Goal: Task Accomplishment & Management: Complete application form

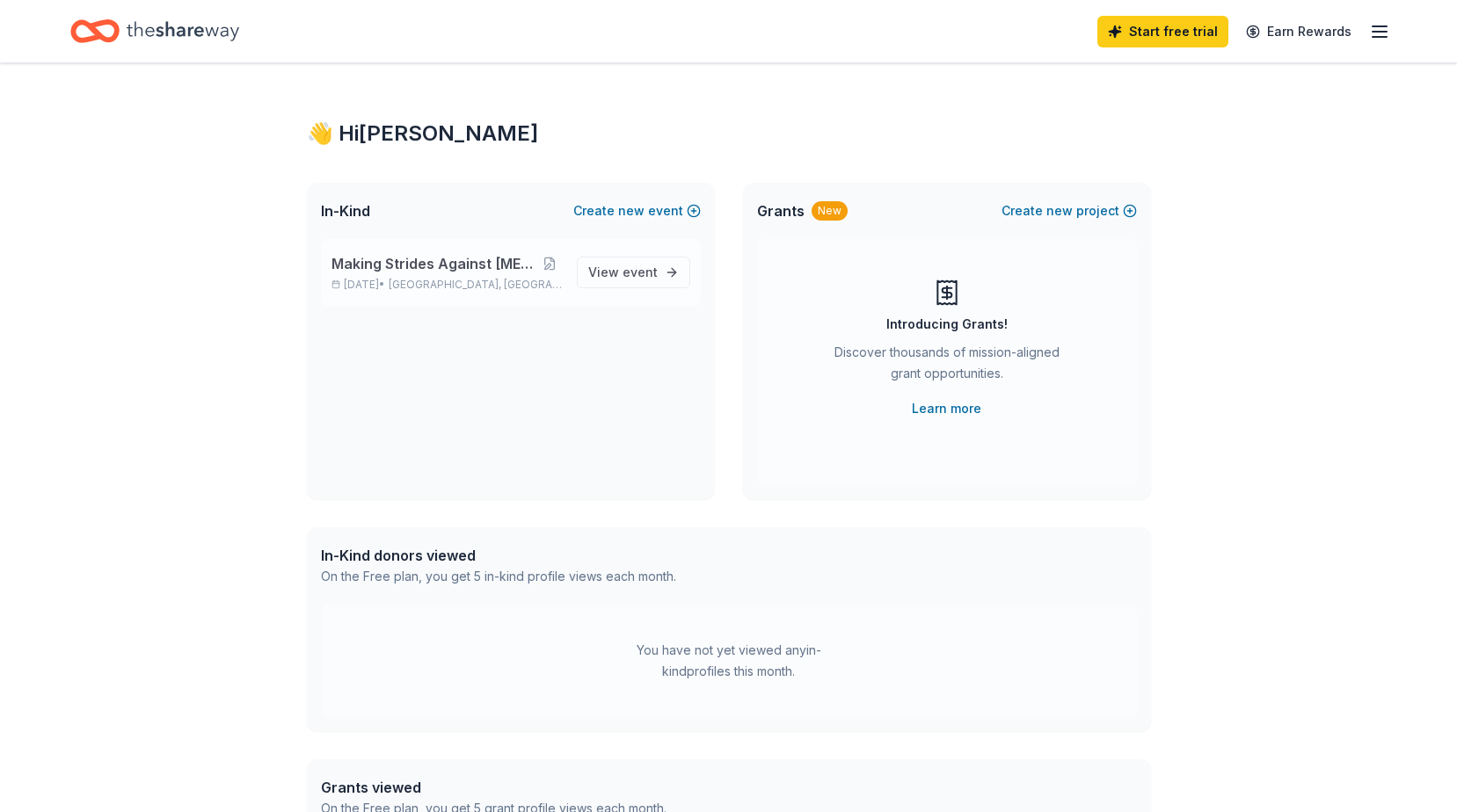
click at [417, 262] on span "Making Strides Against [MEDICAL_DATA]" at bounding box center [434, 264] width 206 height 21
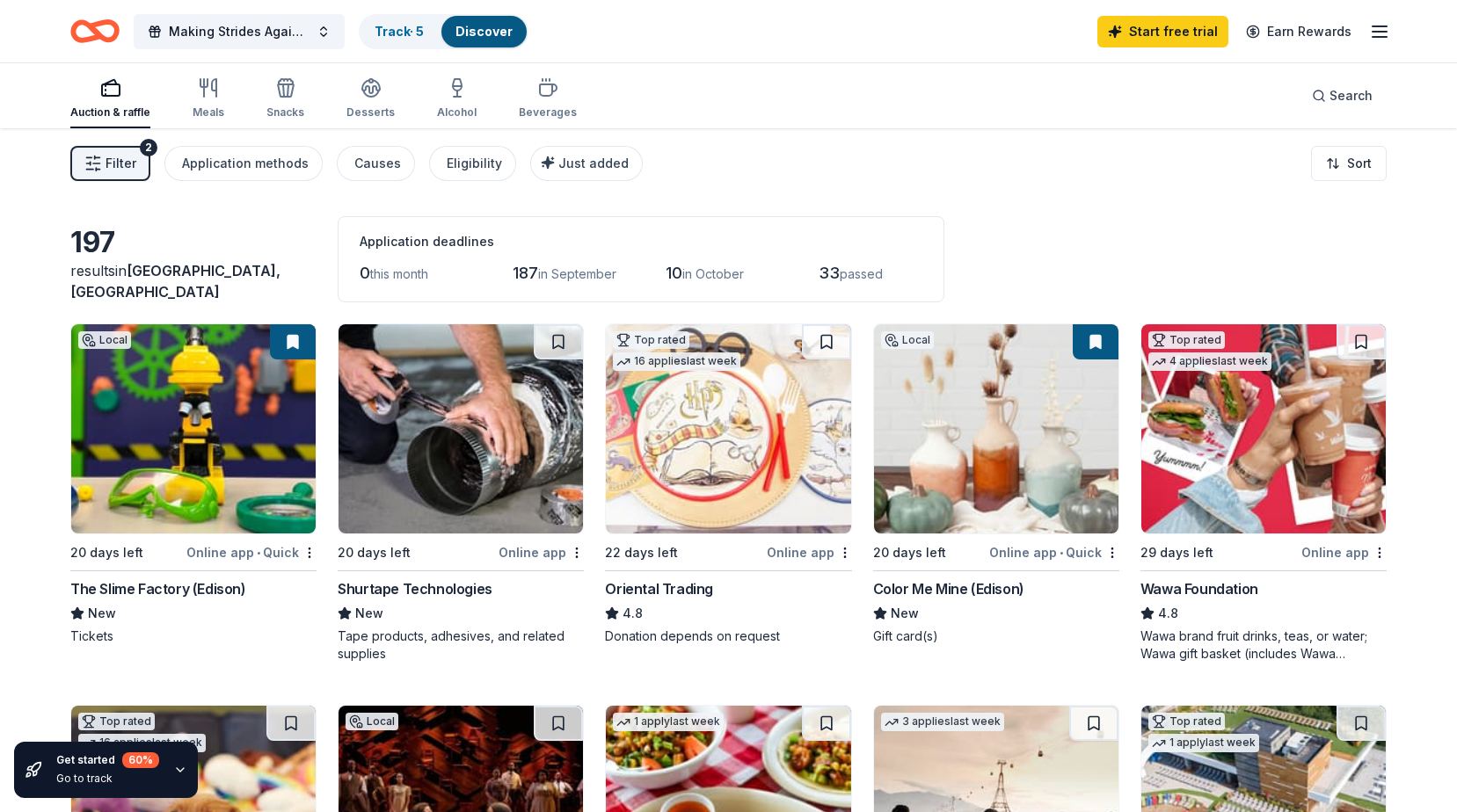
click at [172, 557] on div "20 days left" at bounding box center [126, 552] width 113 height 22
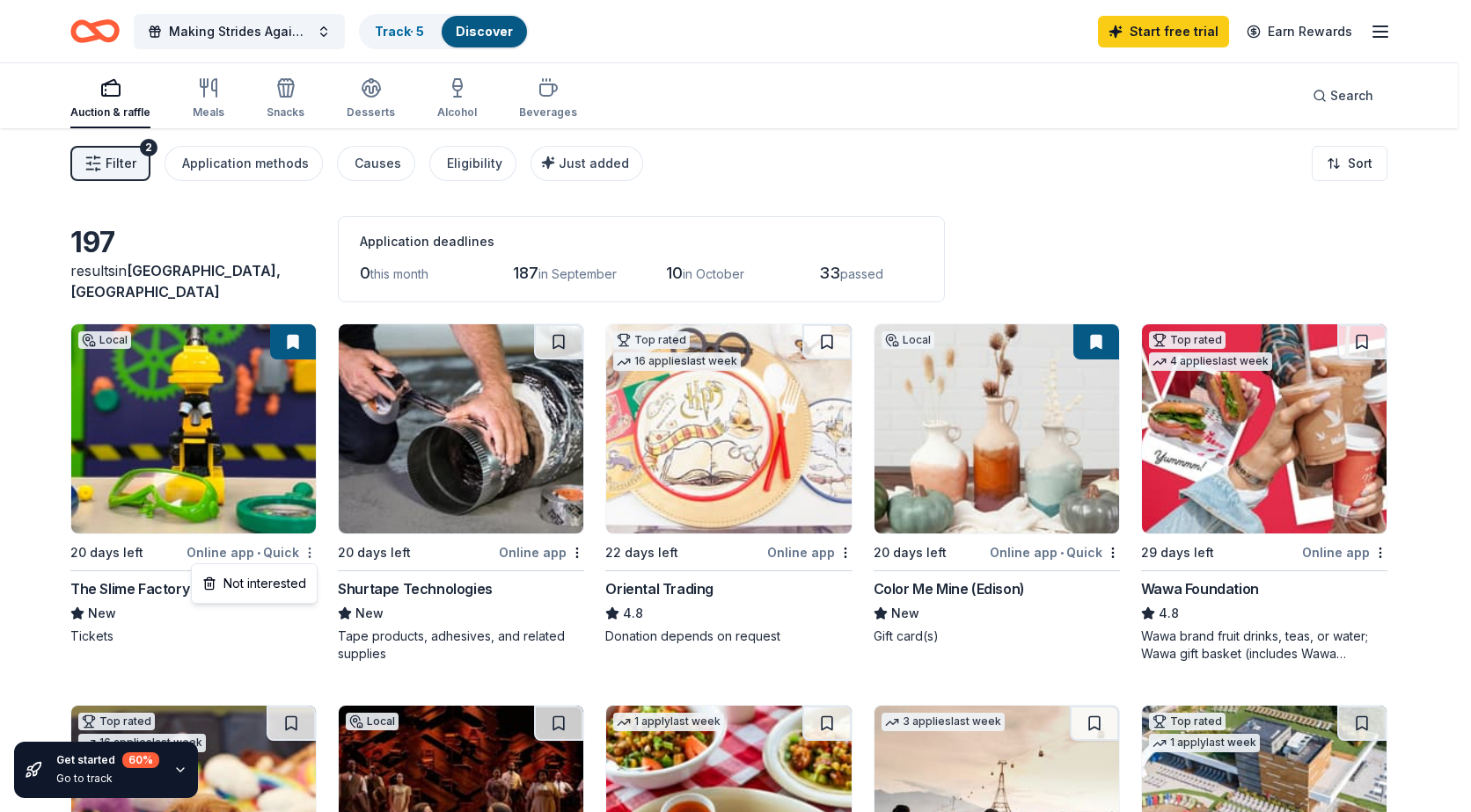
click at [310, 551] on html "Making Strides Against Breast Cancer Track · 5 Discover Start free trial Earn R…" at bounding box center [736, 406] width 1471 height 812
click at [112, 496] on html "Making Strides Against Breast Cancer Track · 5 Discover Start free trial Earn R…" at bounding box center [736, 406] width 1471 height 812
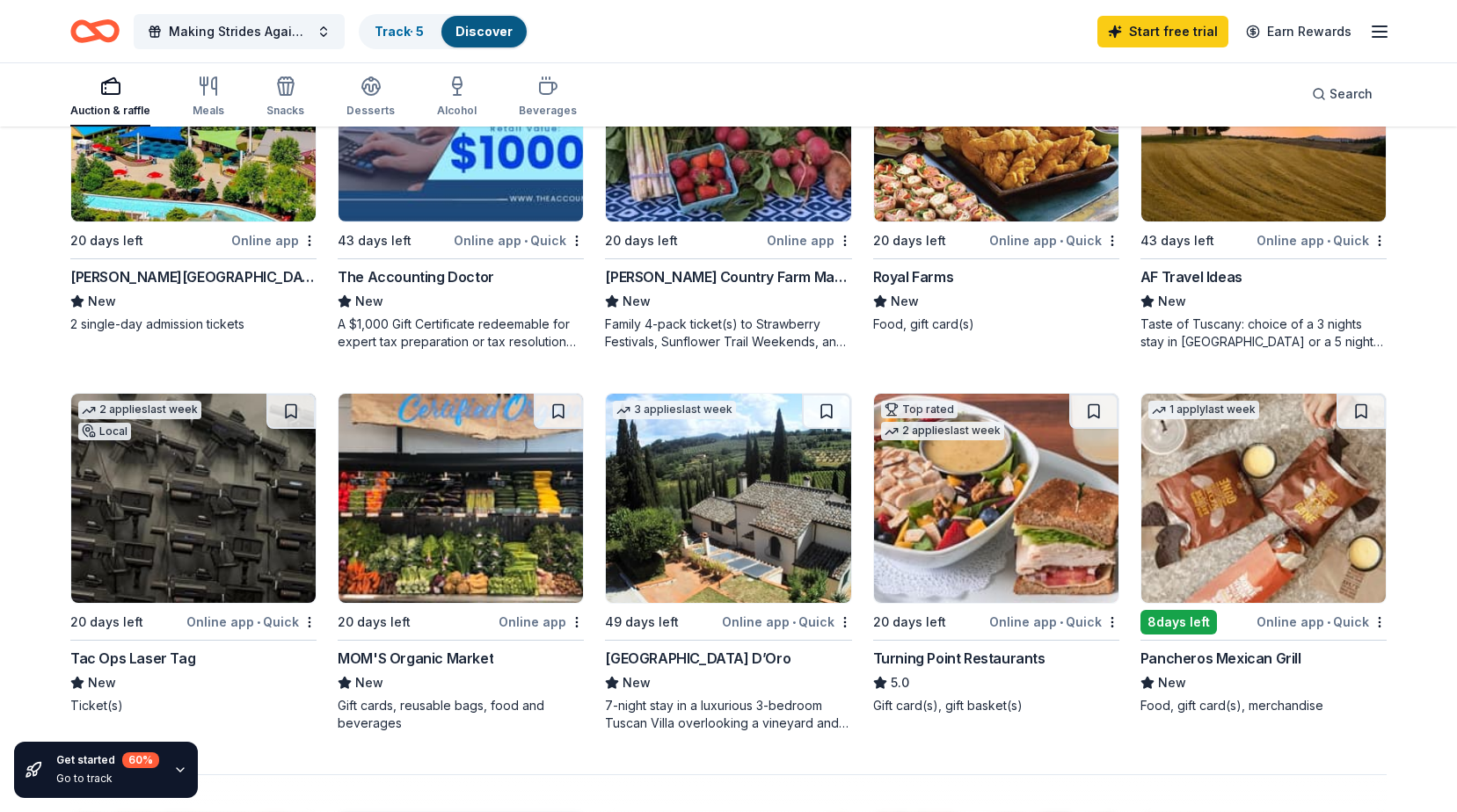
scroll to position [879, 0]
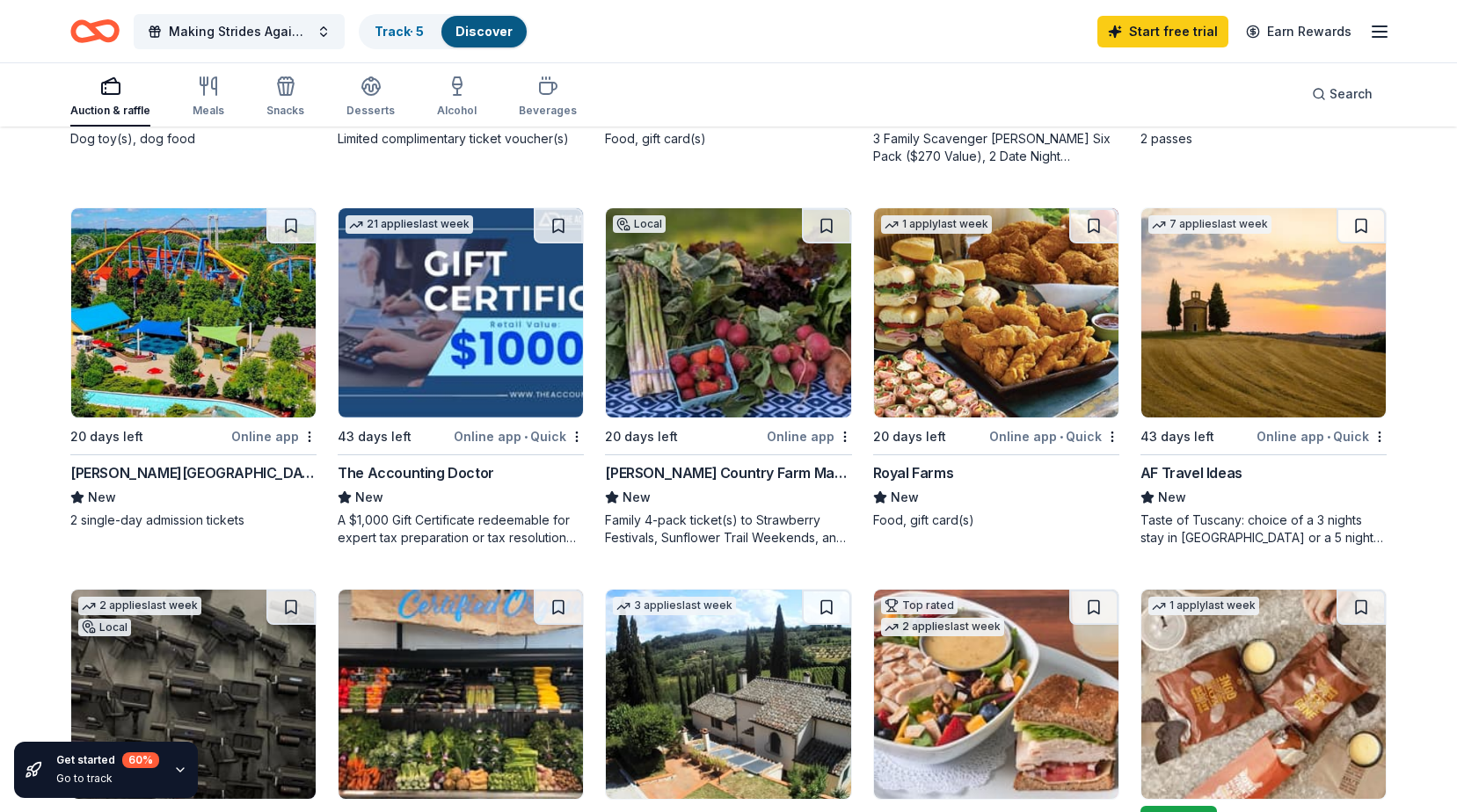
click at [189, 323] on img at bounding box center [193, 312] width 244 height 209
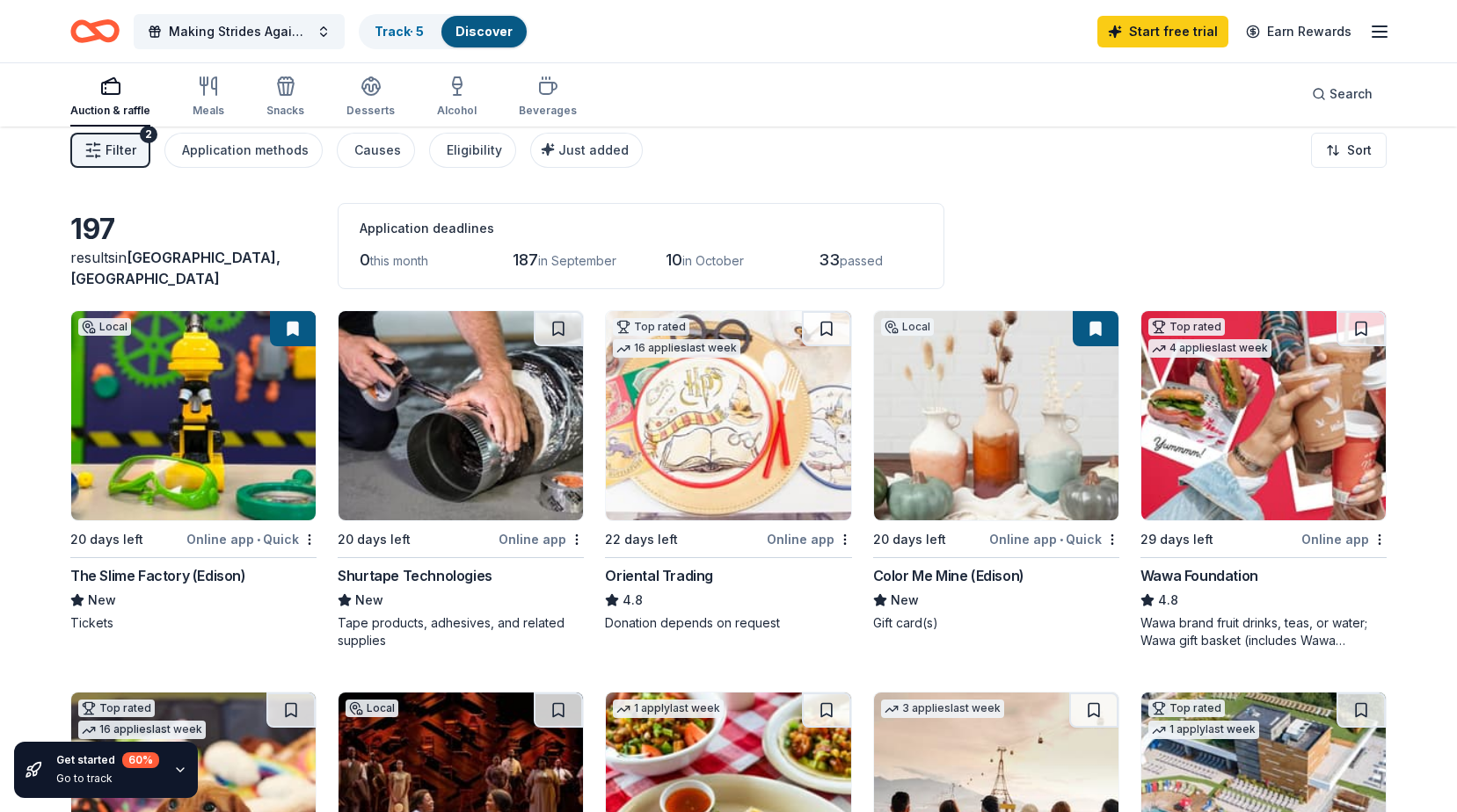
scroll to position [0, 0]
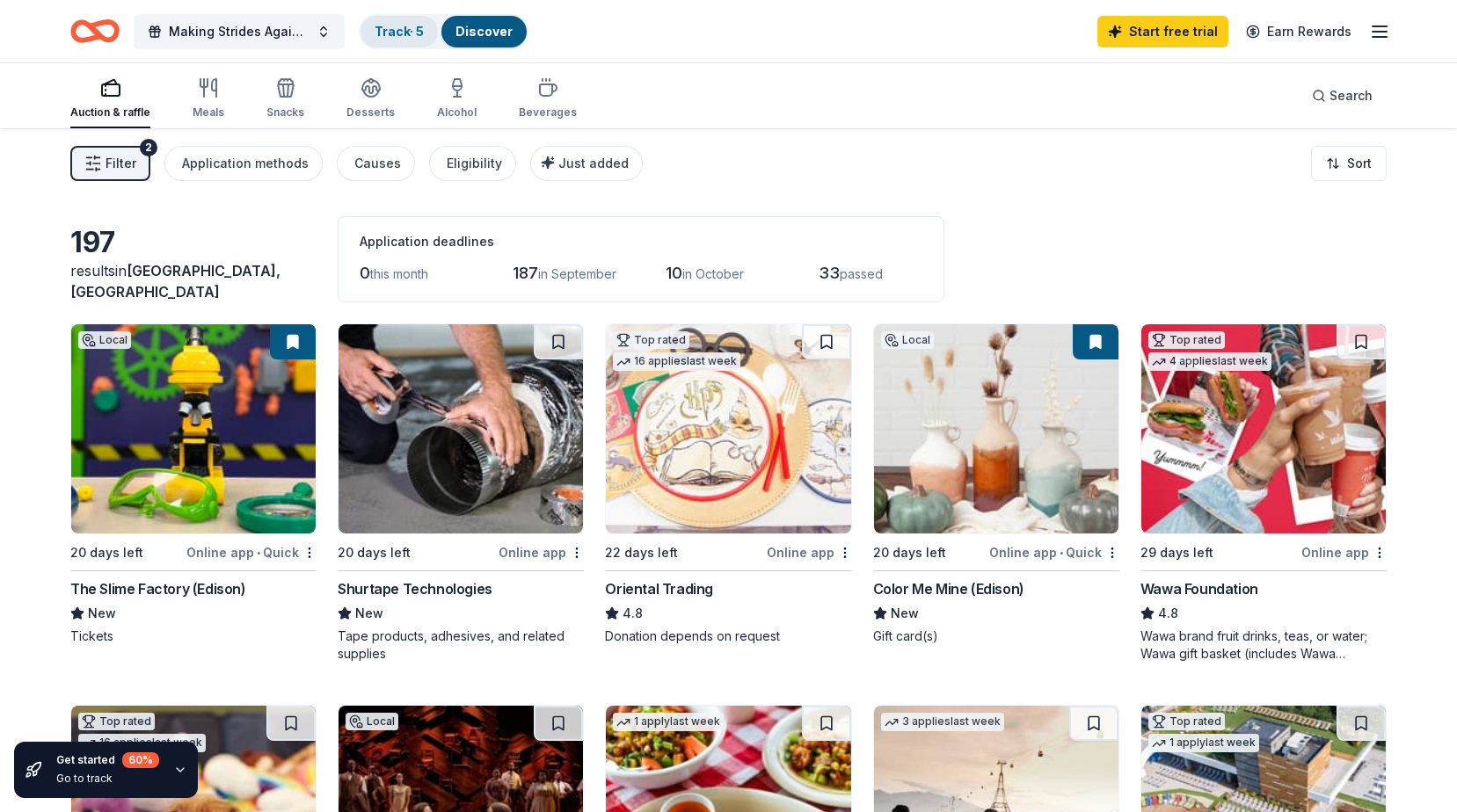
click at [408, 29] on link "Track · 5" at bounding box center [399, 31] width 49 height 15
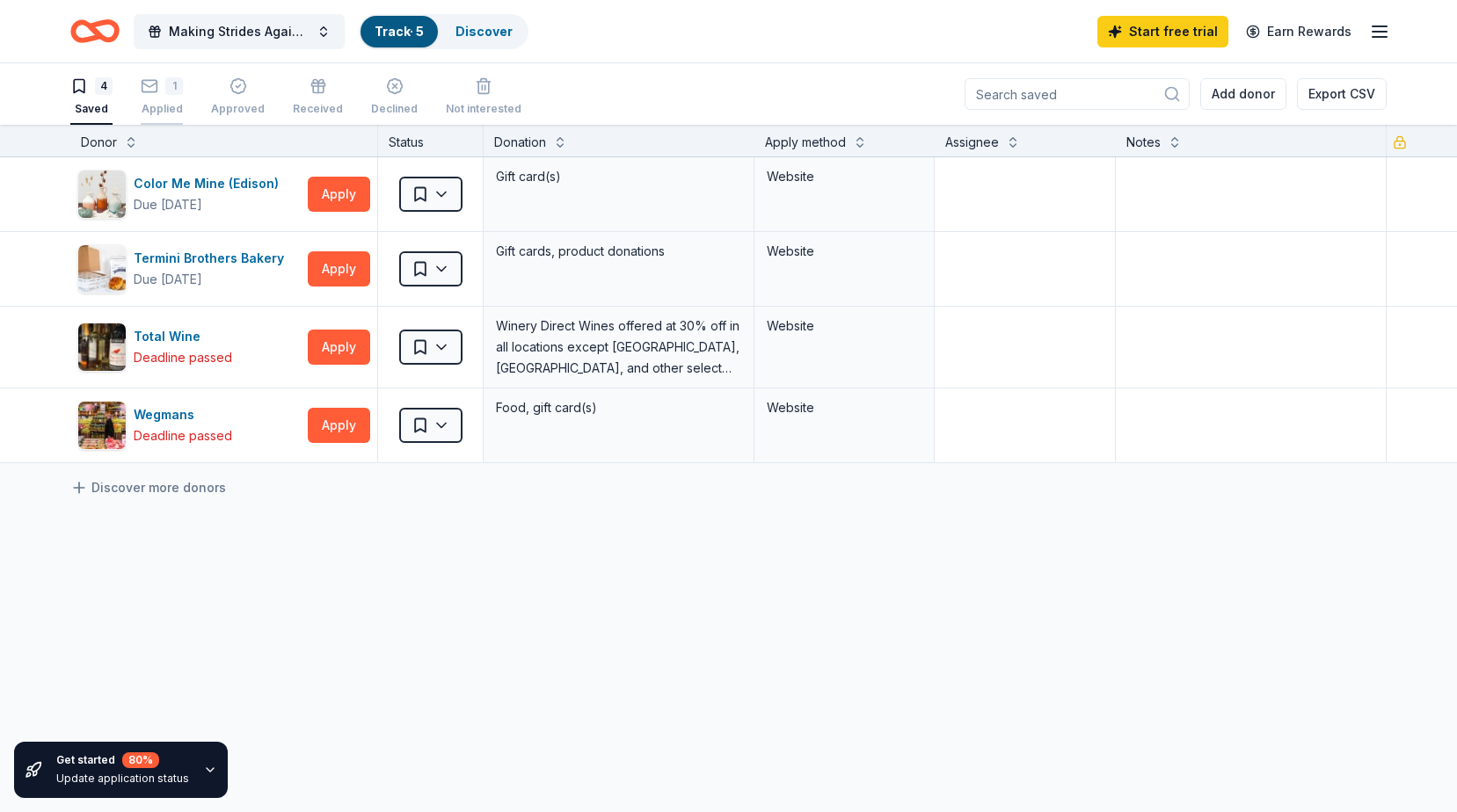
click at [168, 90] on div "1" at bounding box center [174, 85] width 18 height 18
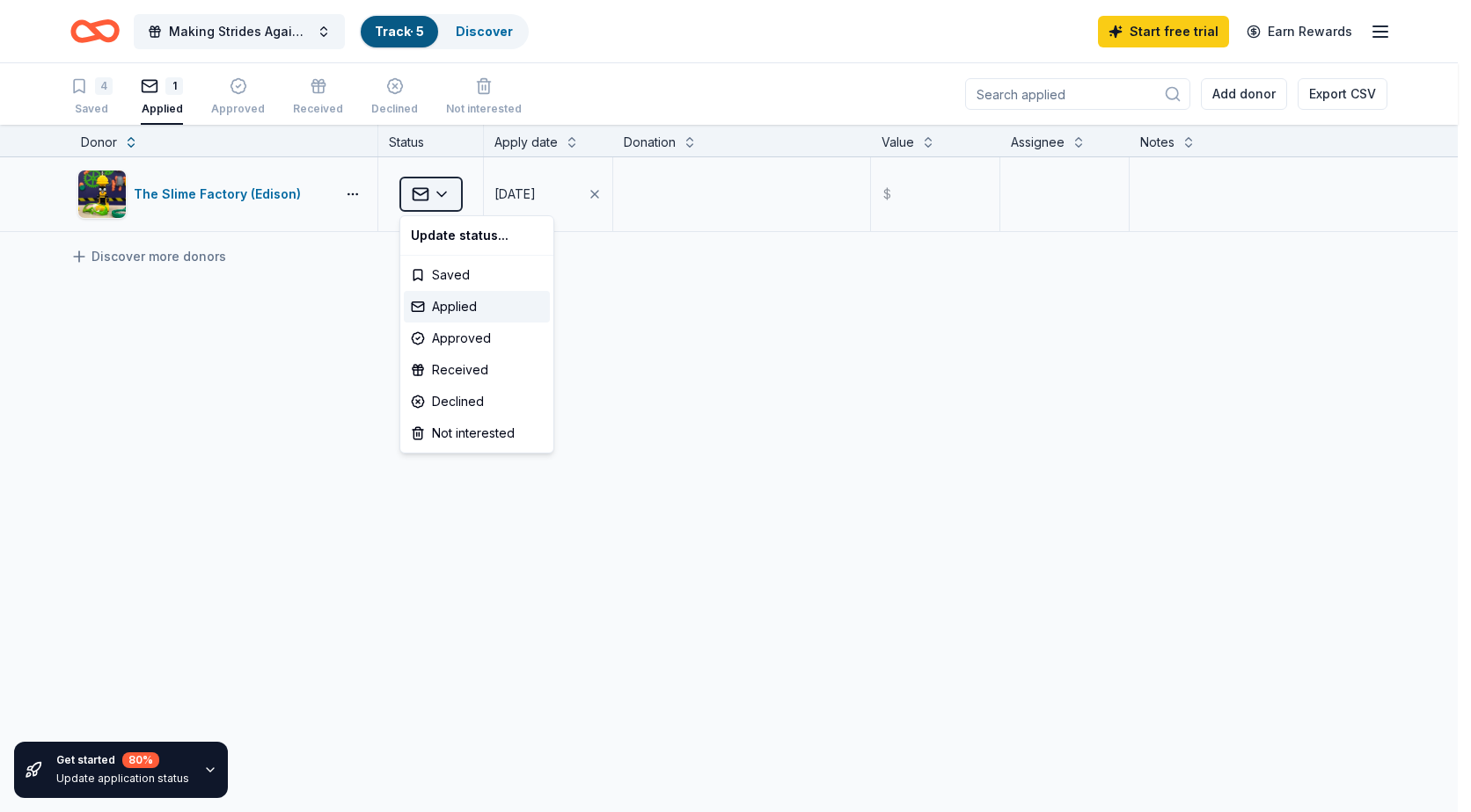
click at [421, 196] on html "Making Strides Against Breast Cancer Track · 5 Discover Start free trial Earn R…" at bounding box center [736, 406] width 1471 height 812
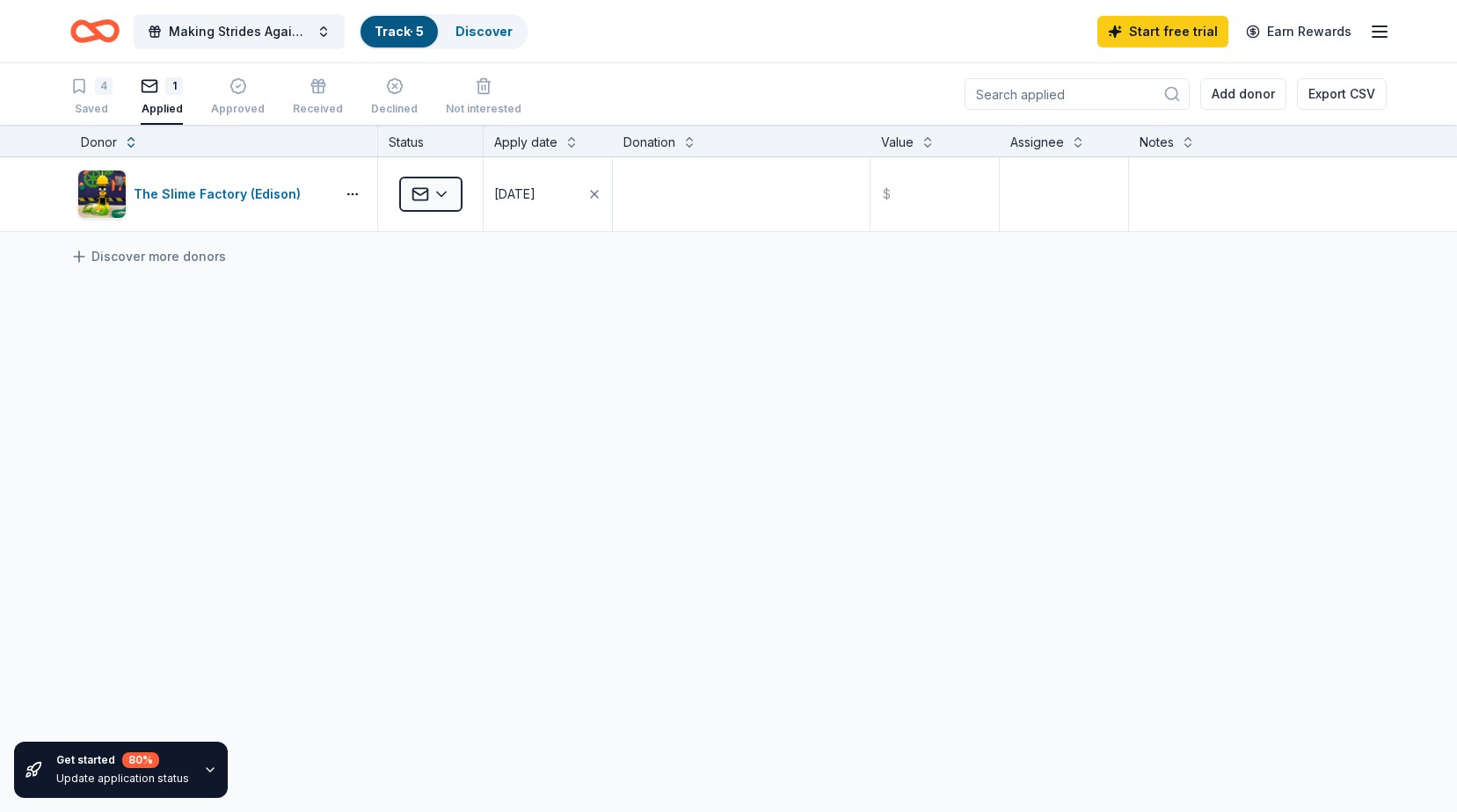
click at [758, 338] on html "Making Strides Against Breast Cancer Track · 5 Discover Start free trial Earn R…" at bounding box center [728, 406] width 1457 height 812
click at [226, 86] on div "button" at bounding box center [237, 85] width 53 height 18
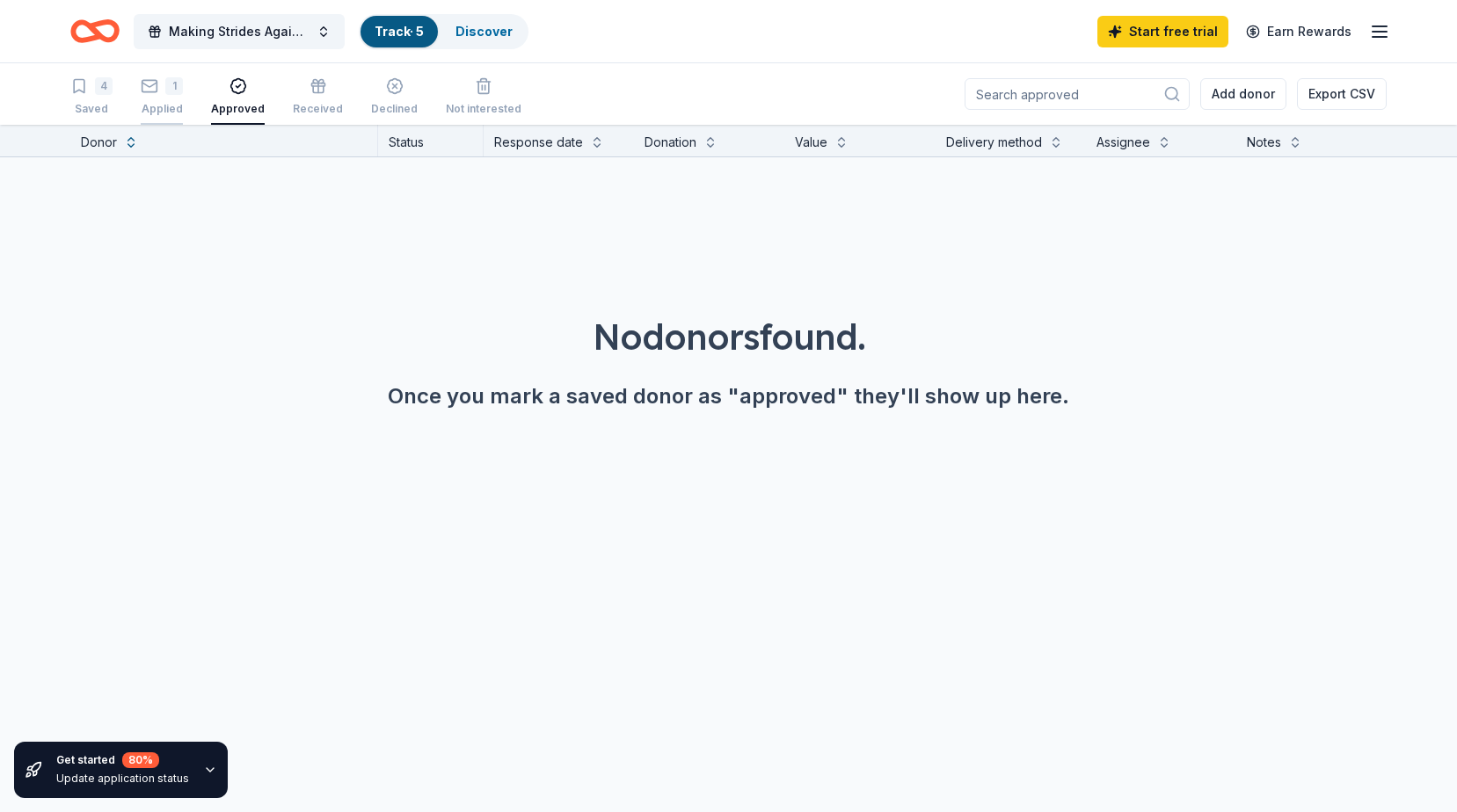
click at [171, 92] on div "1" at bounding box center [174, 85] width 18 height 18
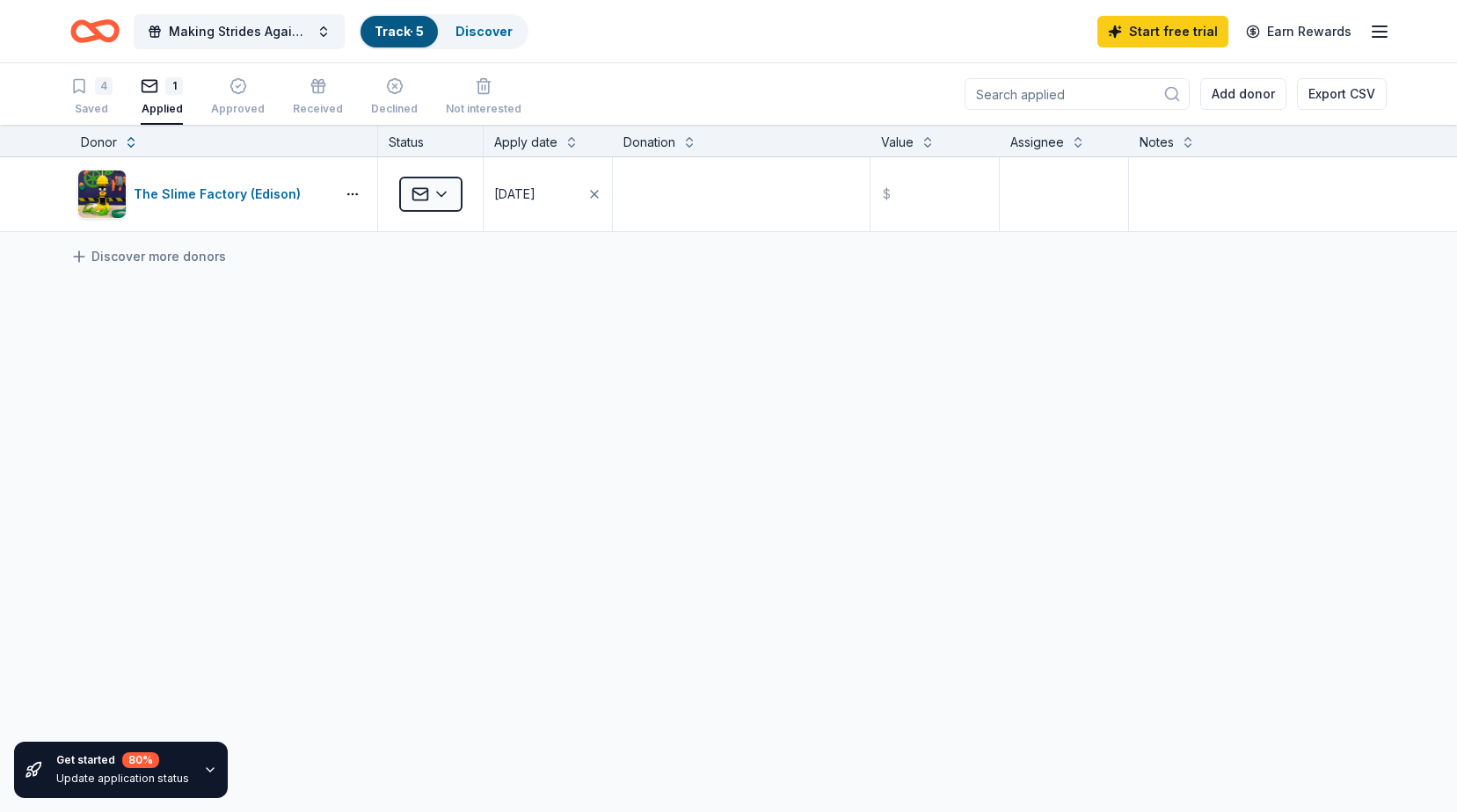
click at [133, 53] on div "Making Strides Against Breast Cancer Track · 5 Discover Start free trial Earn R…" at bounding box center [728, 31] width 1457 height 63
click at [98, 97] on div "4 Saved" at bounding box center [91, 96] width 42 height 39
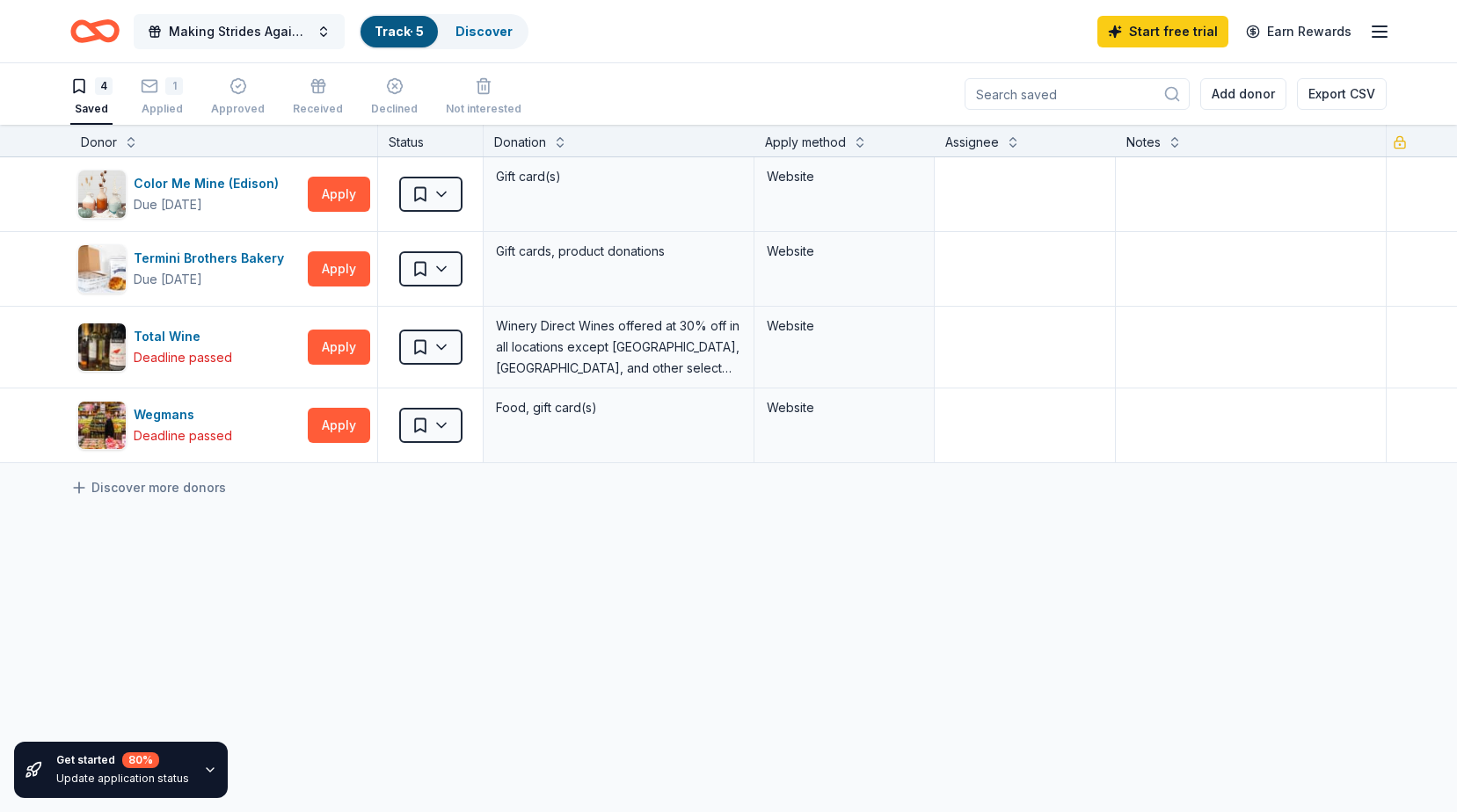
click at [219, 28] on span "Making Strides Against [MEDICAL_DATA]" at bounding box center [239, 31] width 141 height 21
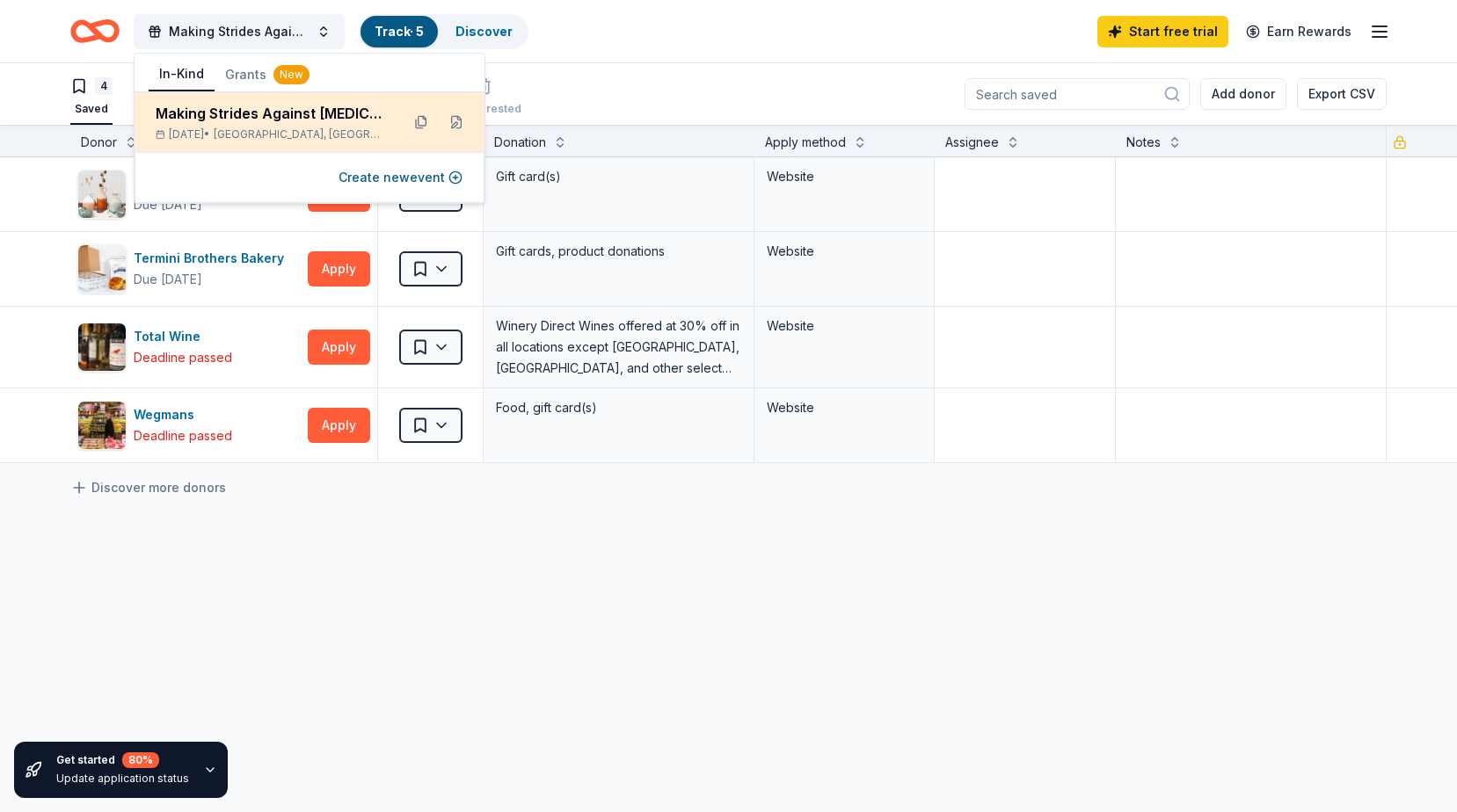
click at [310, 110] on div "Making Strides Against [MEDICAL_DATA]" at bounding box center [271, 113] width 231 height 21
click at [426, 113] on button at bounding box center [422, 123] width 28 height 28
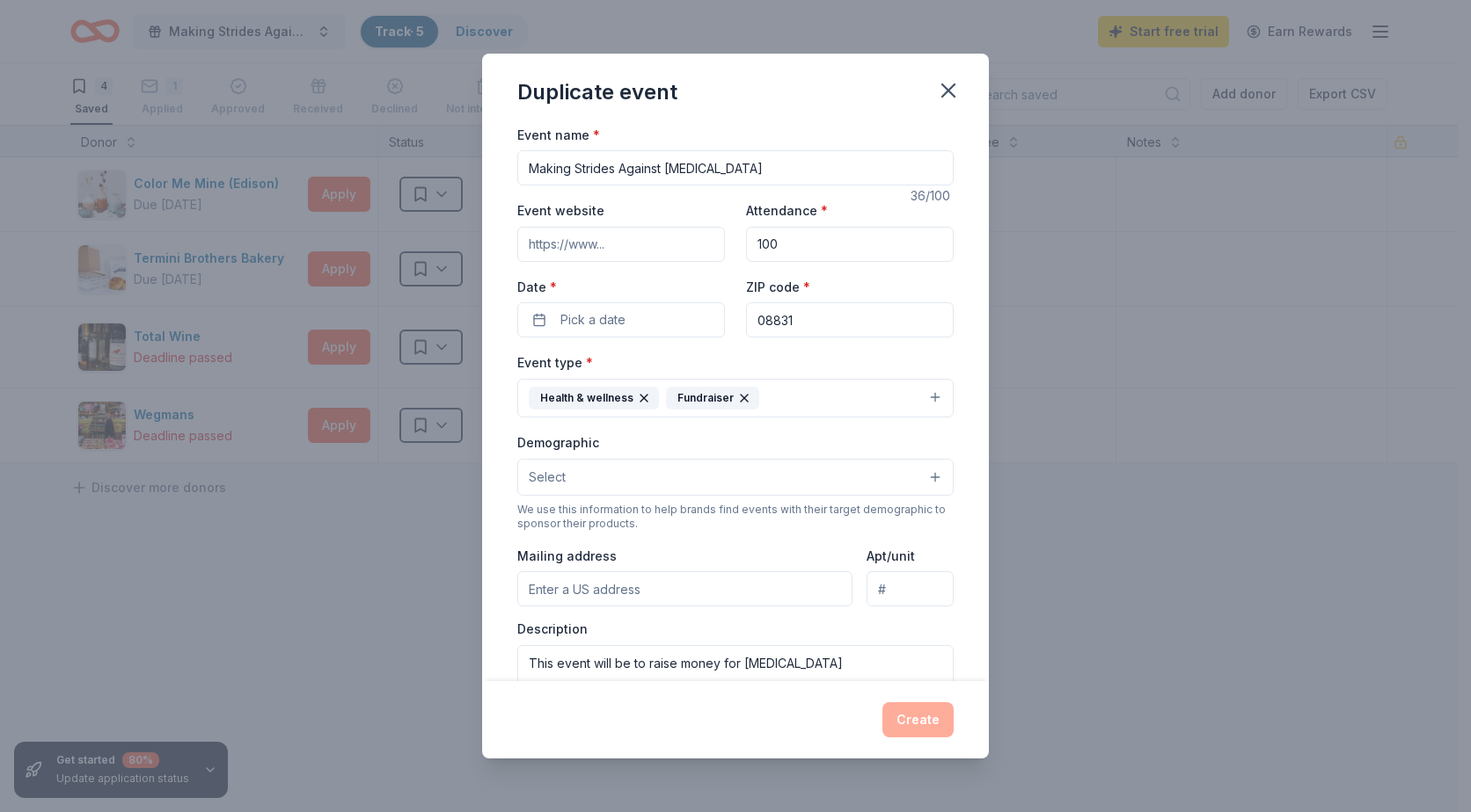
click at [617, 587] on input "Mailing address" at bounding box center [684, 589] width 335 height 35
type input "101 Medici Boulevard"
click at [602, 717] on div "Create" at bounding box center [735, 720] width 436 height 35
click at [944, 97] on icon "button" at bounding box center [948, 90] width 25 height 25
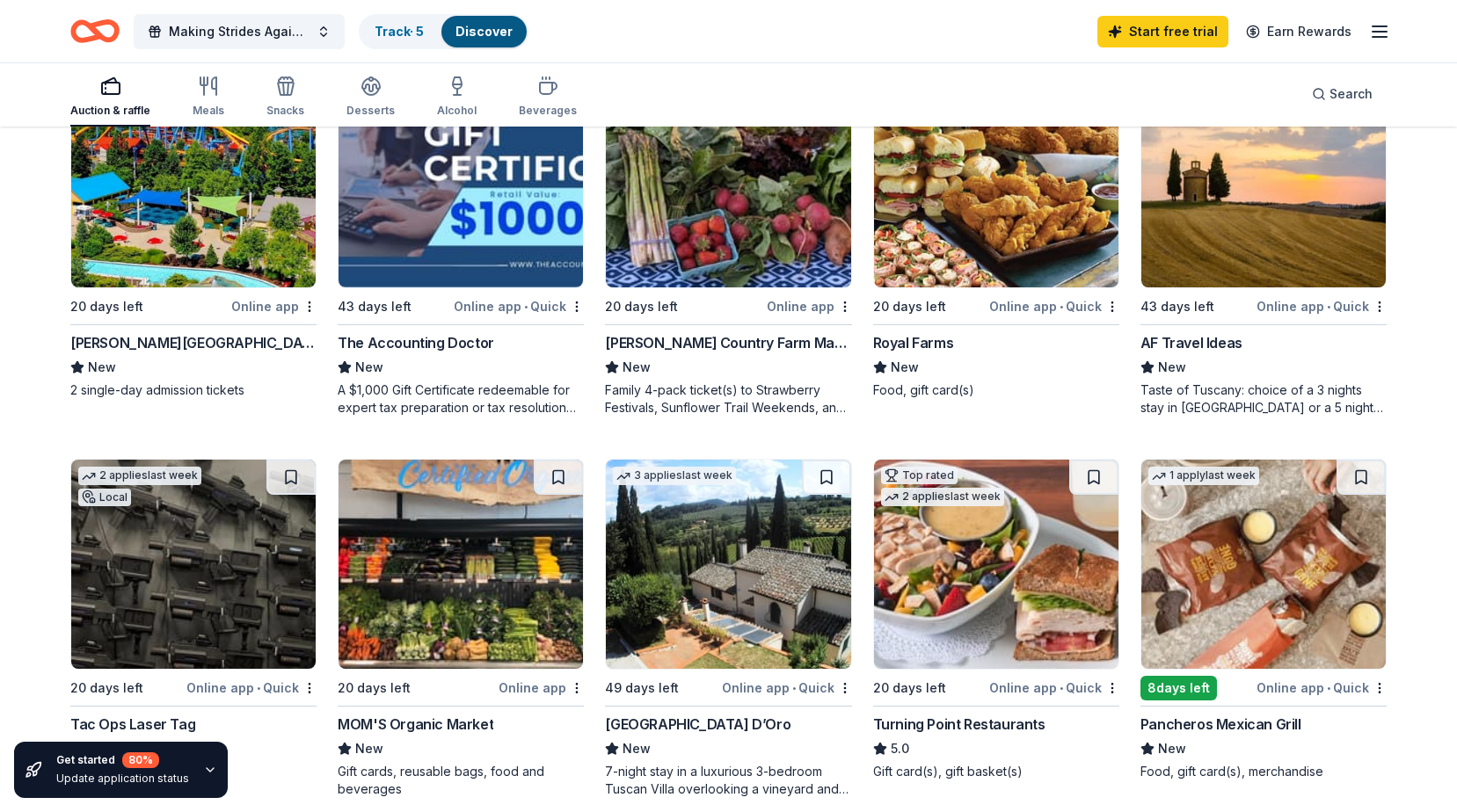
scroll to position [1055, 0]
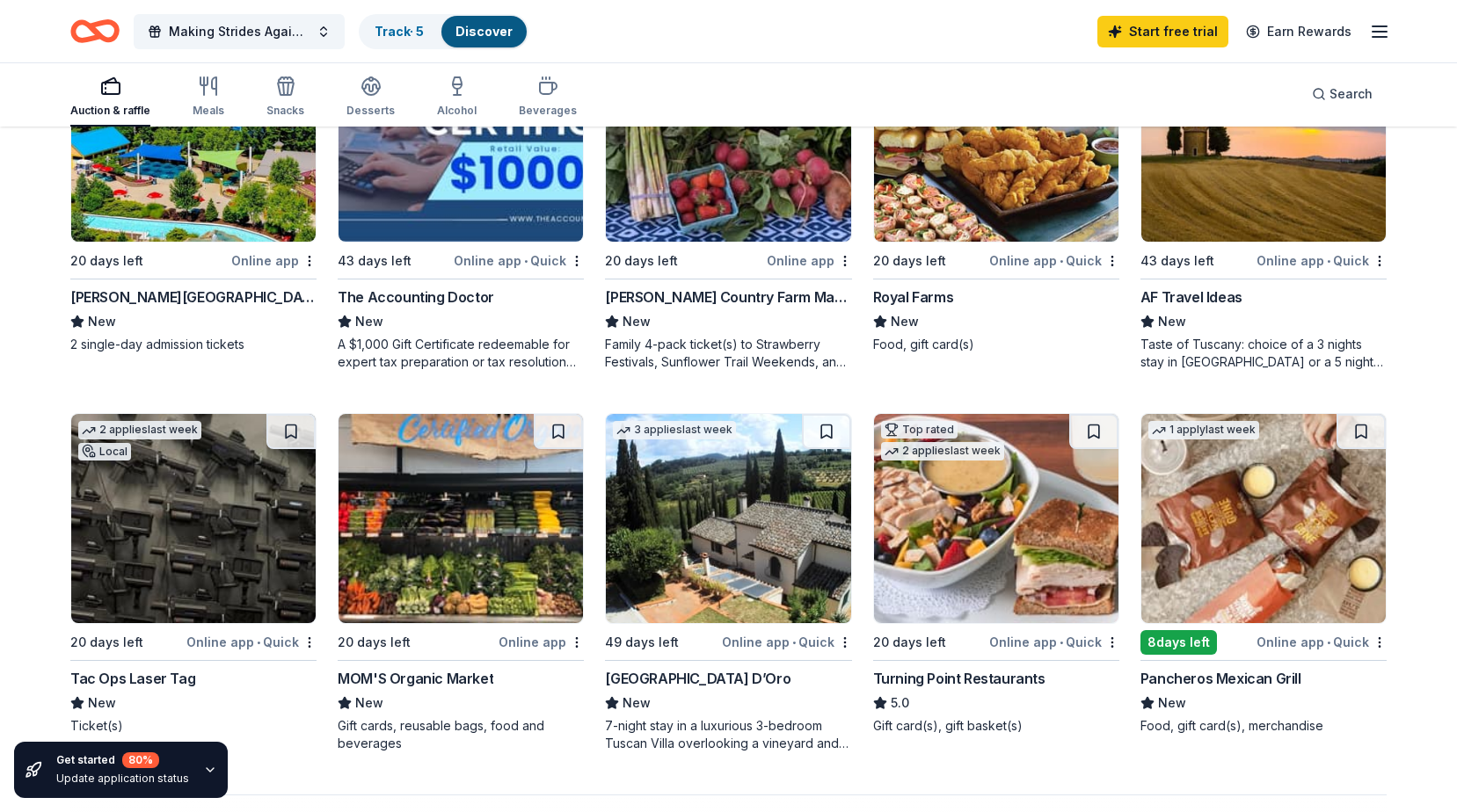
click at [945, 524] on img at bounding box center [995, 519] width 244 height 209
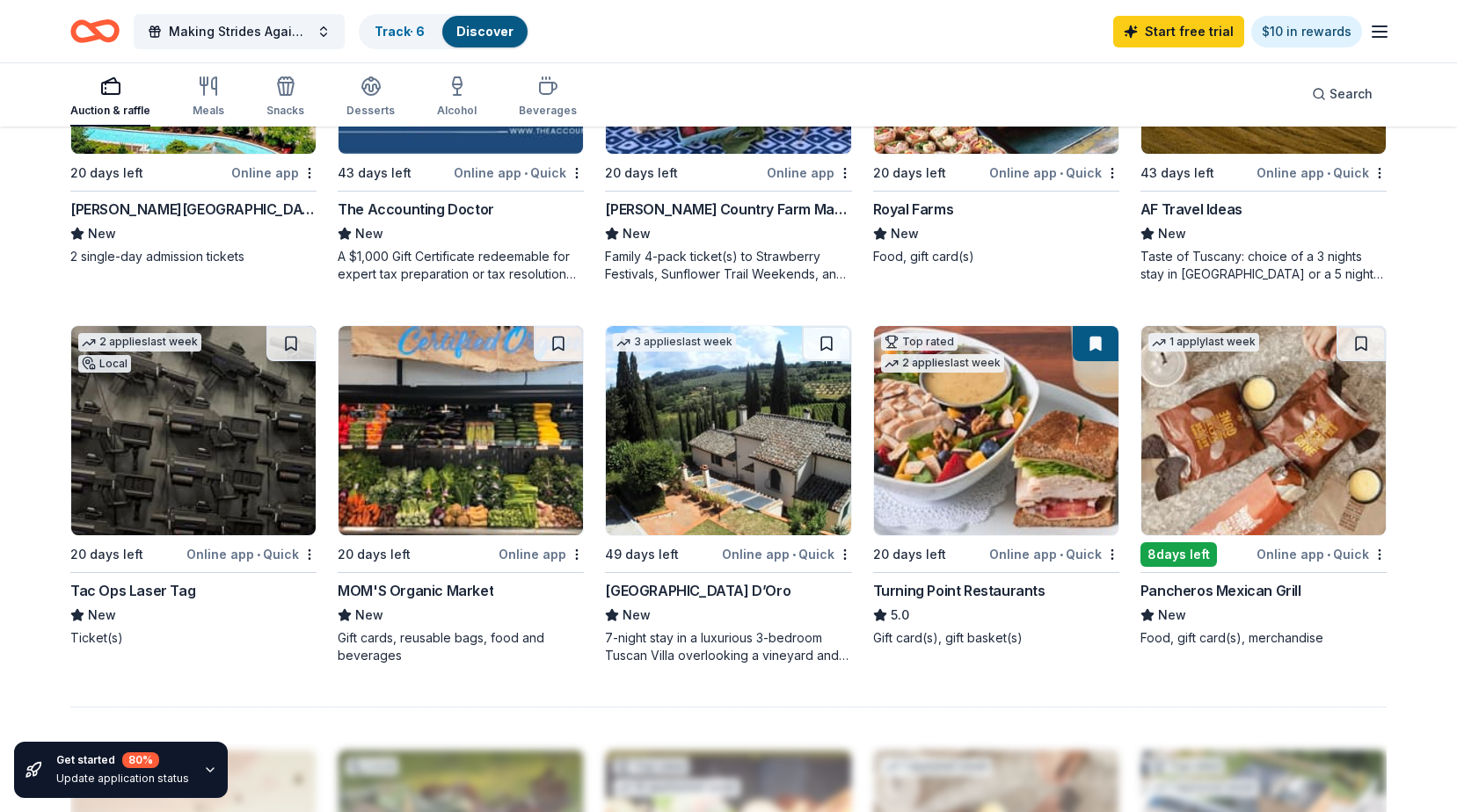
click at [741, 435] on img at bounding box center [728, 430] width 244 height 209
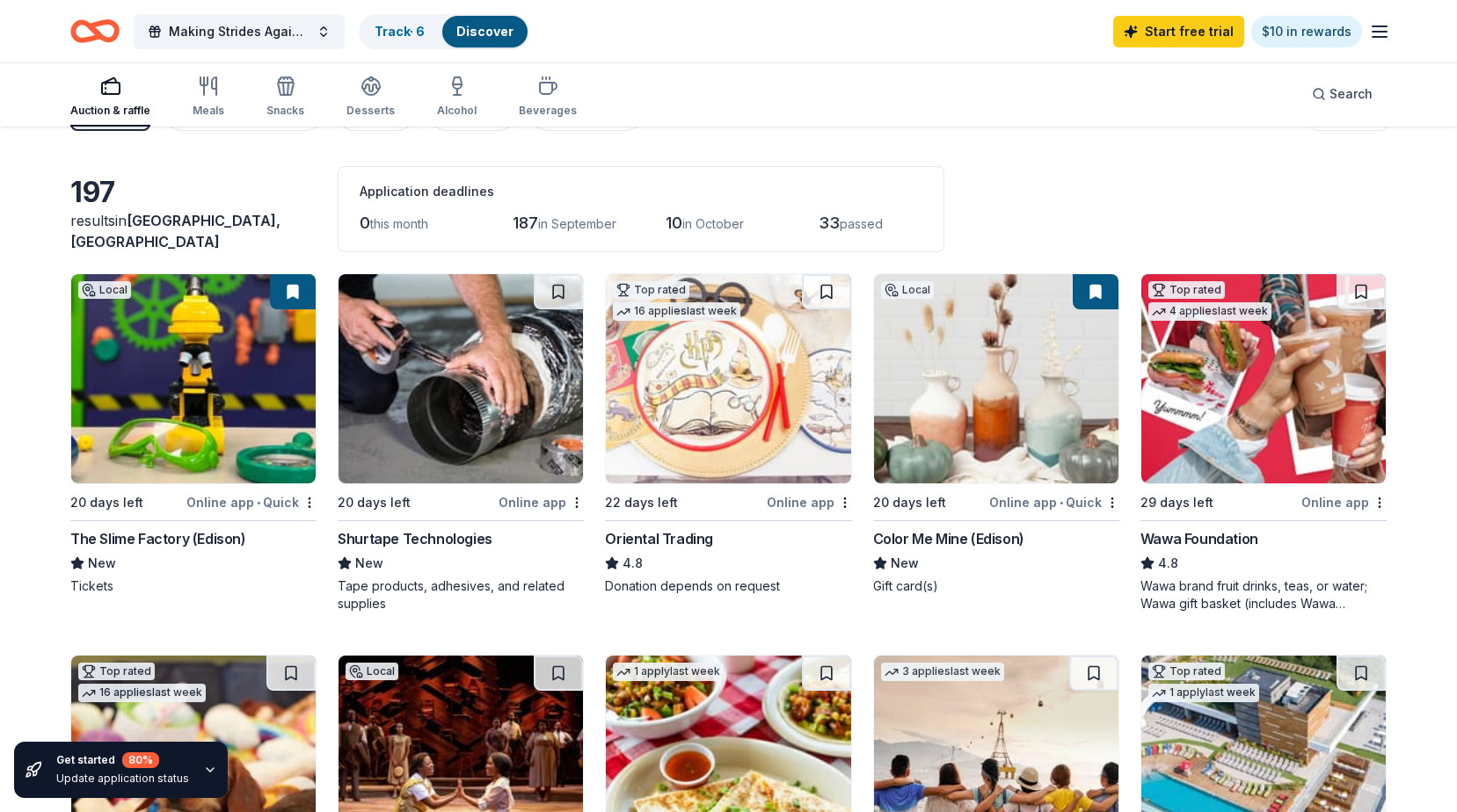
scroll to position [0, 0]
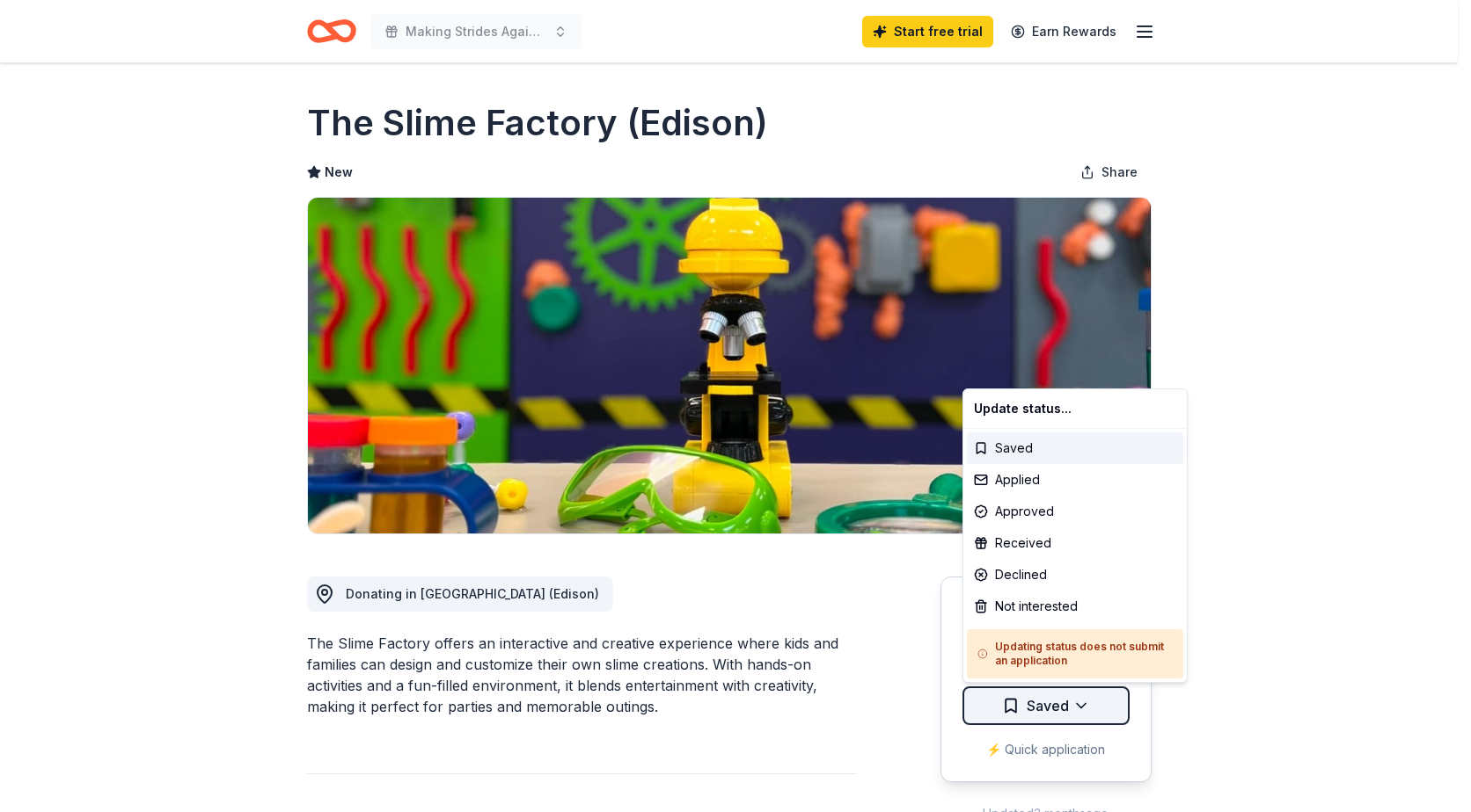
click at [1053, 710] on html "Making Strides Against Breast Cancer Start free trial Earn Rewards Due in 20 da…" at bounding box center [736, 406] width 1471 height 812
click at [1317, 457] on html "Making Strides Against Breast Cancer Start free trial Earn Rewards Due in 20 da…" at bounding box center [736, 406] width 1471 height 812
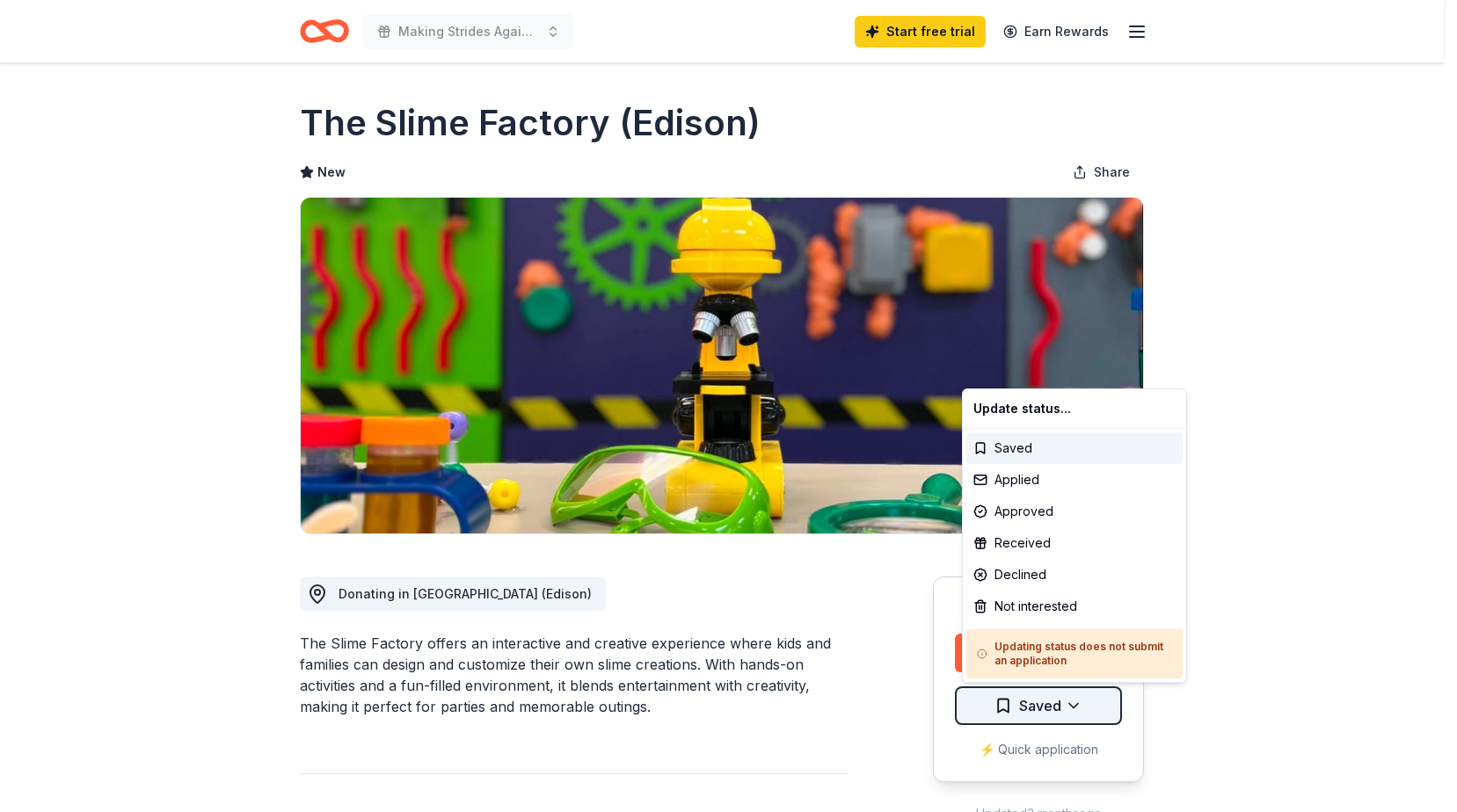
click at [1058, 708] on html "Making Strides Against Breast Cancer Start free trial Earn Rewards Due in 20 da…" at bounding box center [728, 406] width 1457 height 812
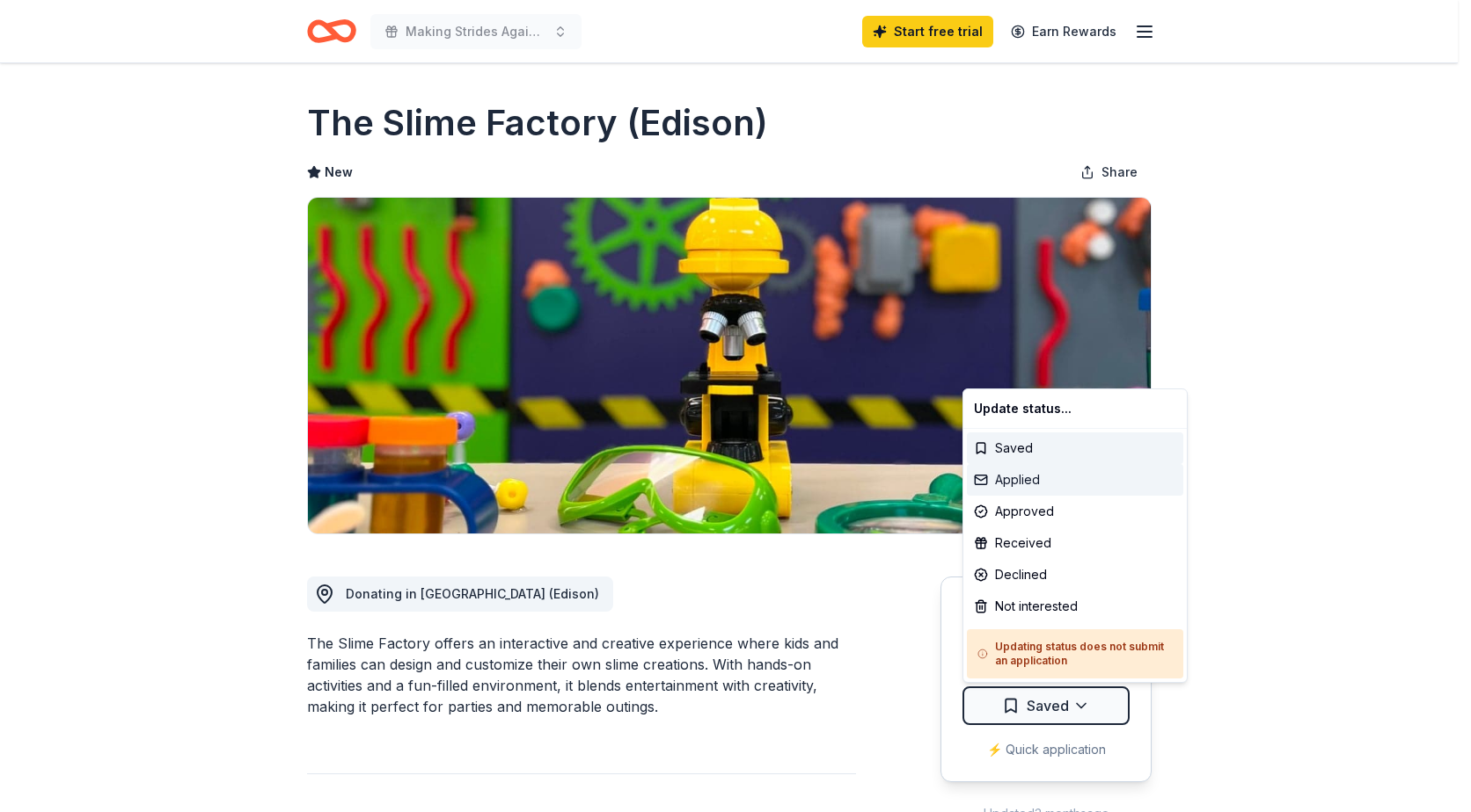
click at [1031, 479] on div "Applied" at bounding box center [1075, 480] width 217 height 31
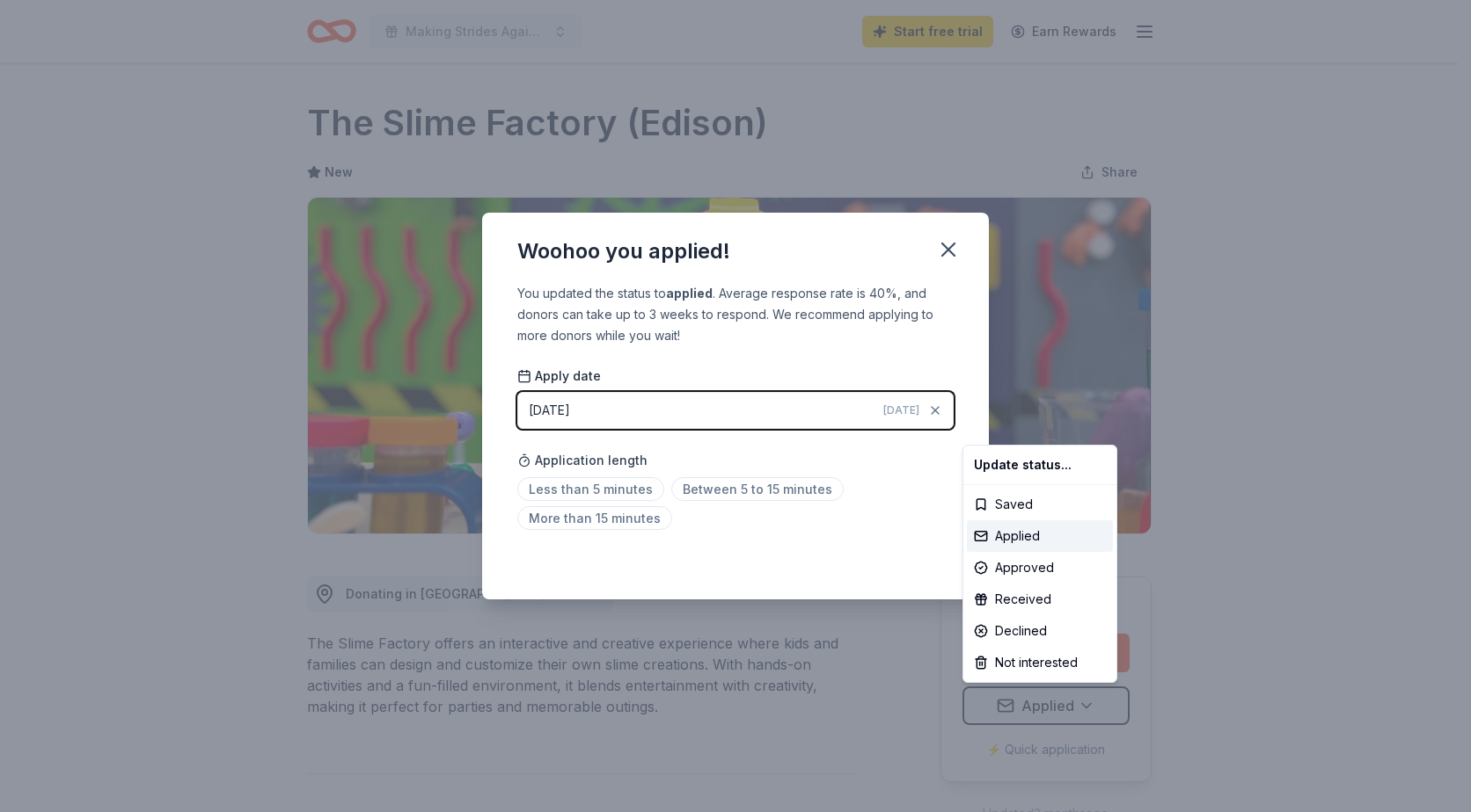
click at [943, 248] on html "Making Strides Against Breast Cancer Start free trial Earn Rewards Due in 20 da…" at bounding box center [736, 406] width 1471 height 812
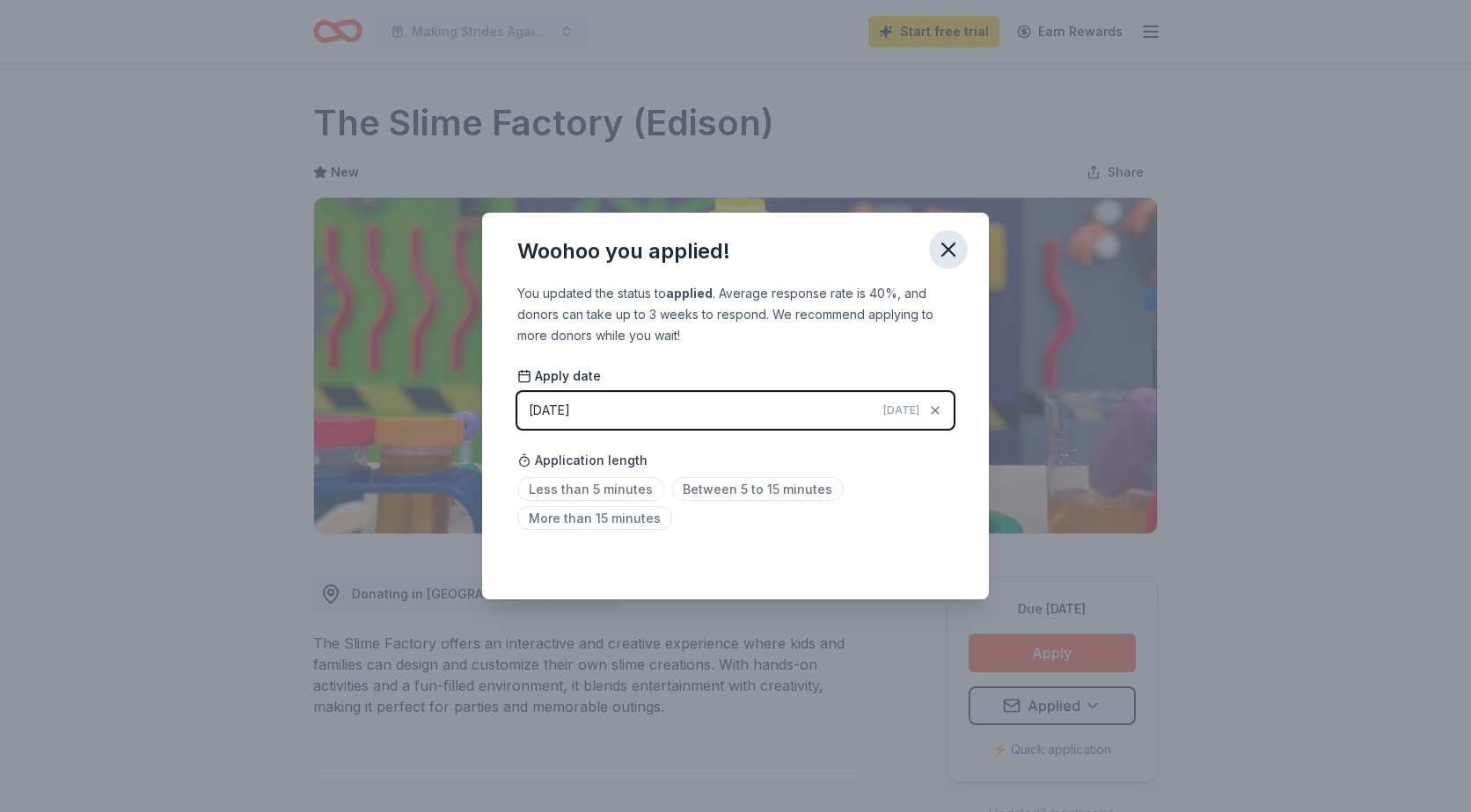
click at [953, 254] on icon "button" at bounding box center [948, 249] width 12 height 12
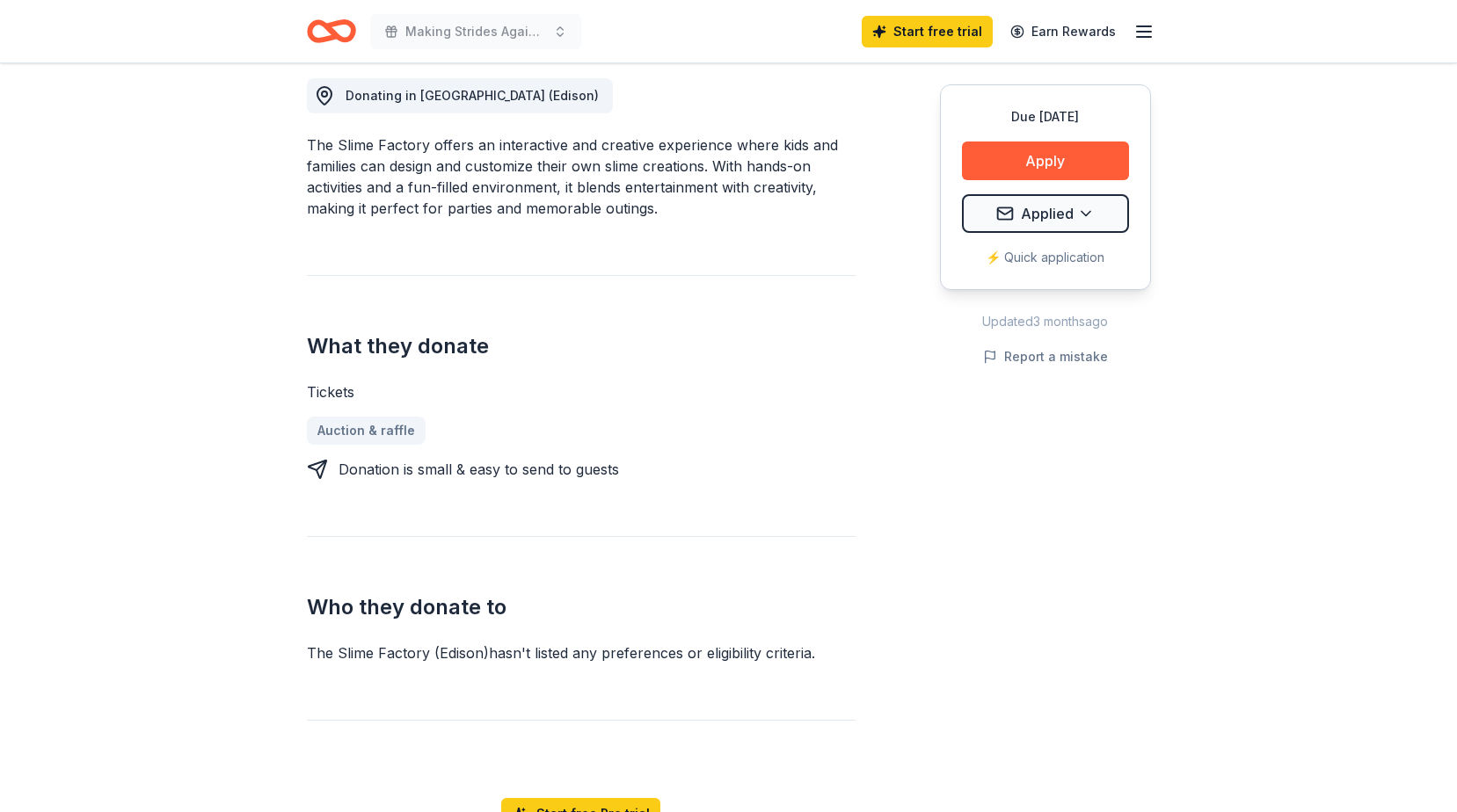
scroll to position [199, 0]
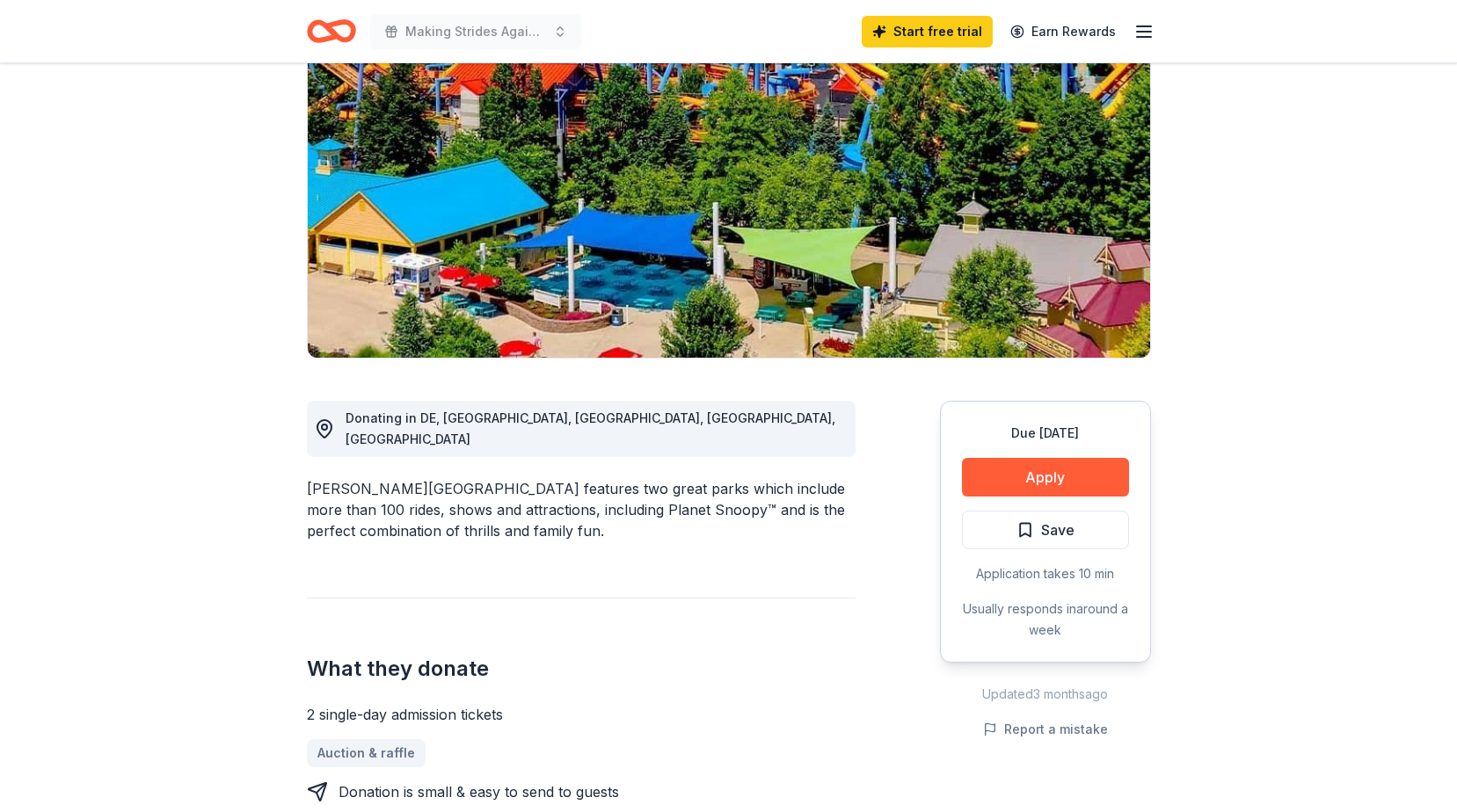
scroll to position [264, 0]
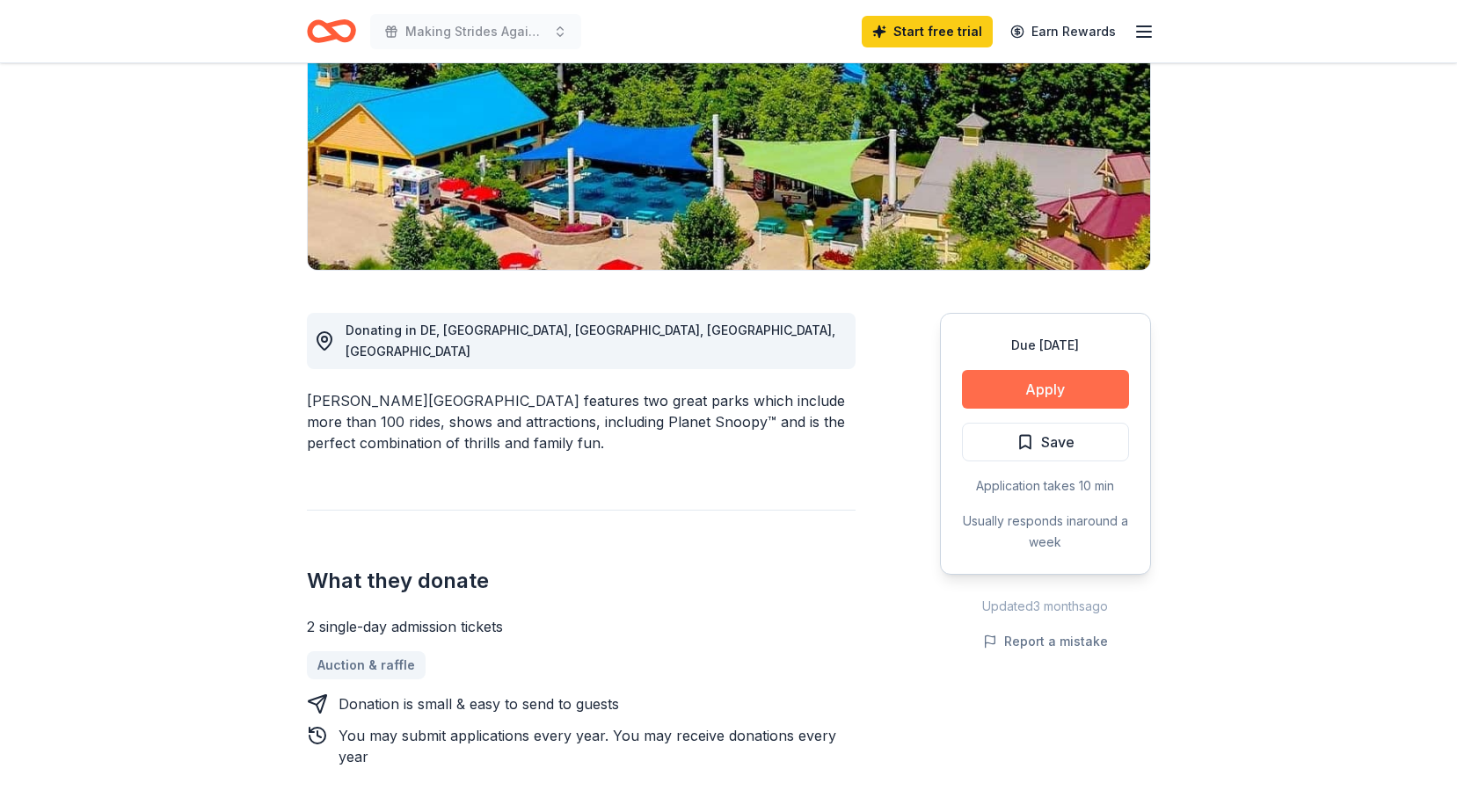
click at [1025, 386] on button "Apply" at bounding box center [1046, 389] width 167 height 39
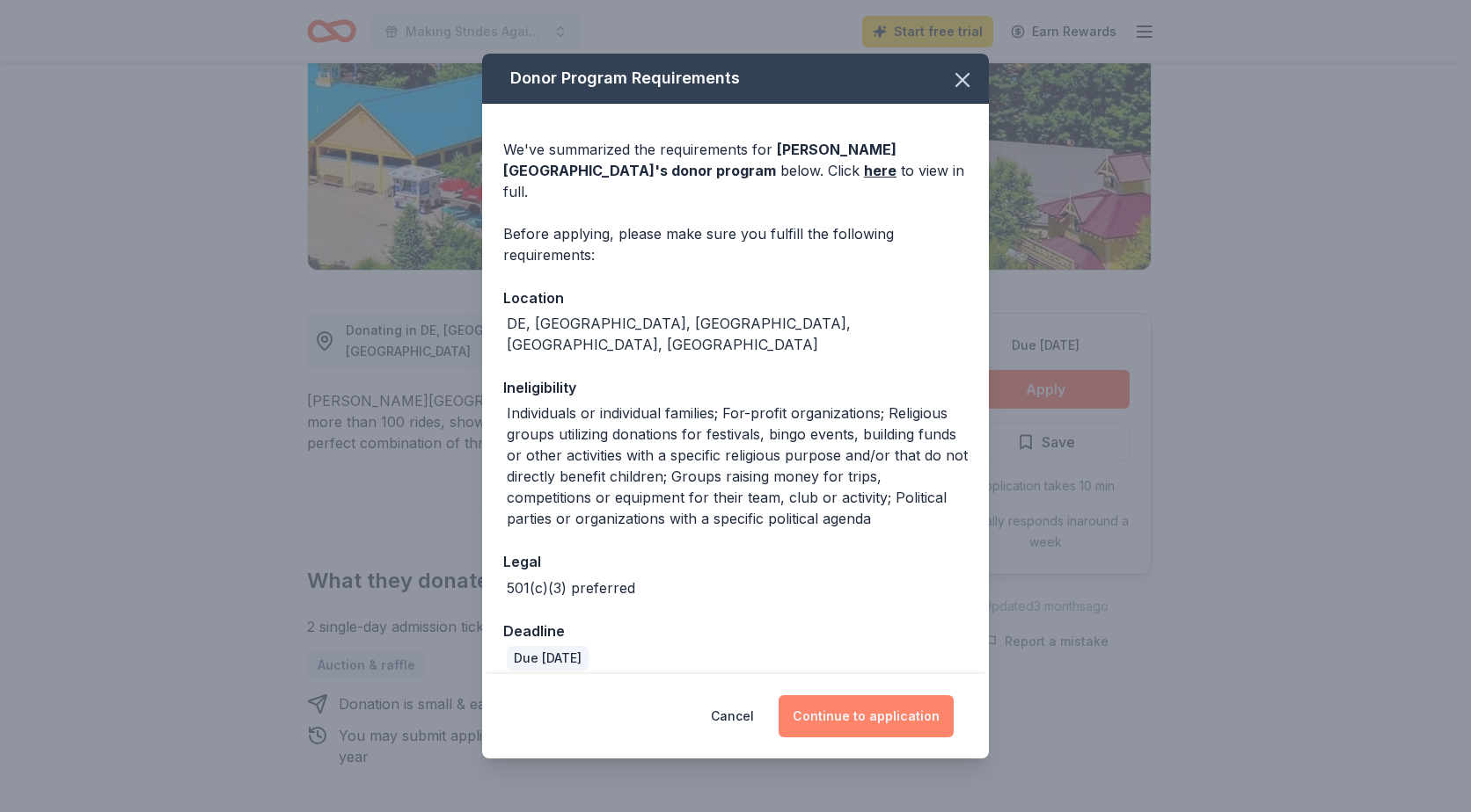
click at [909, 712] on button "Continue to application" at bounding box center [866, 716] width 175 height 42
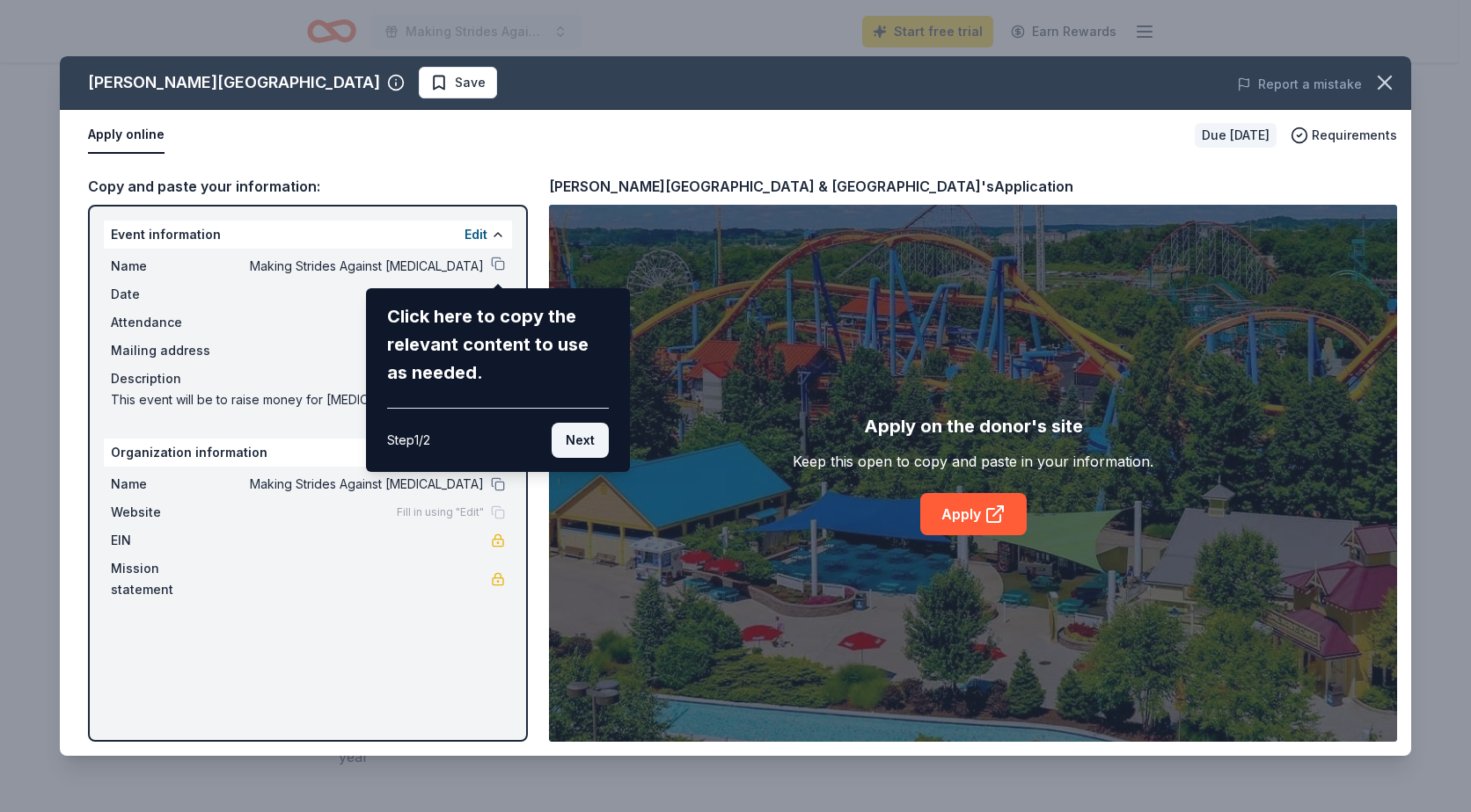
click at [589, 437] on button "Next" at bounding box center [580, 440] width 57 height 35
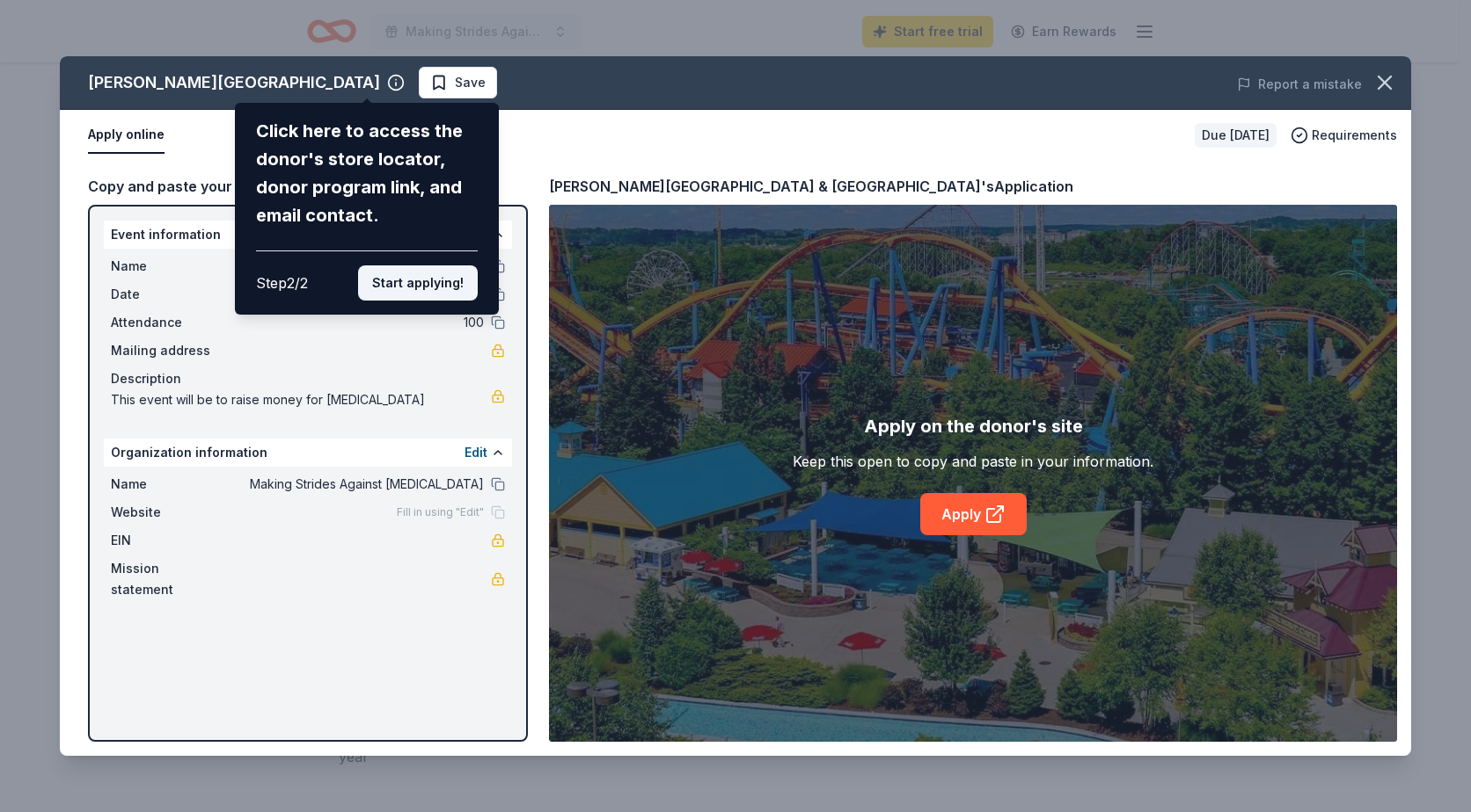
click at [409, 277] on button "Start applying!" at bounding box center [418, 283] width 120 height 35
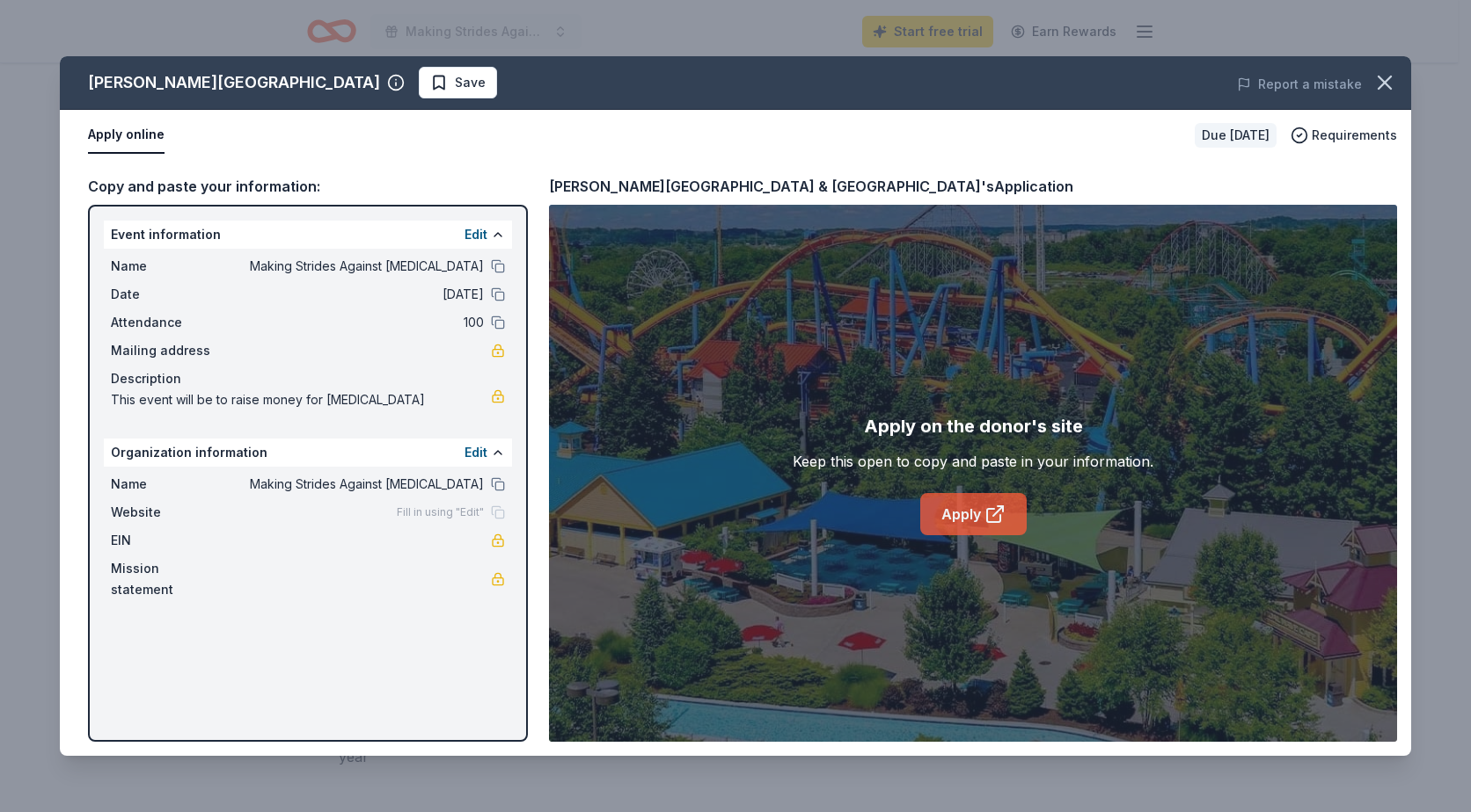
click at [964, 520] on link "Apply" at bounding box center [973, 514] width 106 height 42
click at [445, 633] on div "Event information Edit Name Making Strides Against [MEDICAL_DATA] Date [DATE] A…" at bounding box center [308, 474] width 440 height 538
click at [955, 512] on link "Apply" at bounding box center [973, 514] width 106 height 42
click at [122, 140] on button "Apply online" at bounding box center [126, 135] width 77 height 37
click at [124, 134] on button "Apply online" at bounding box center [126, 135] width 77 height 37
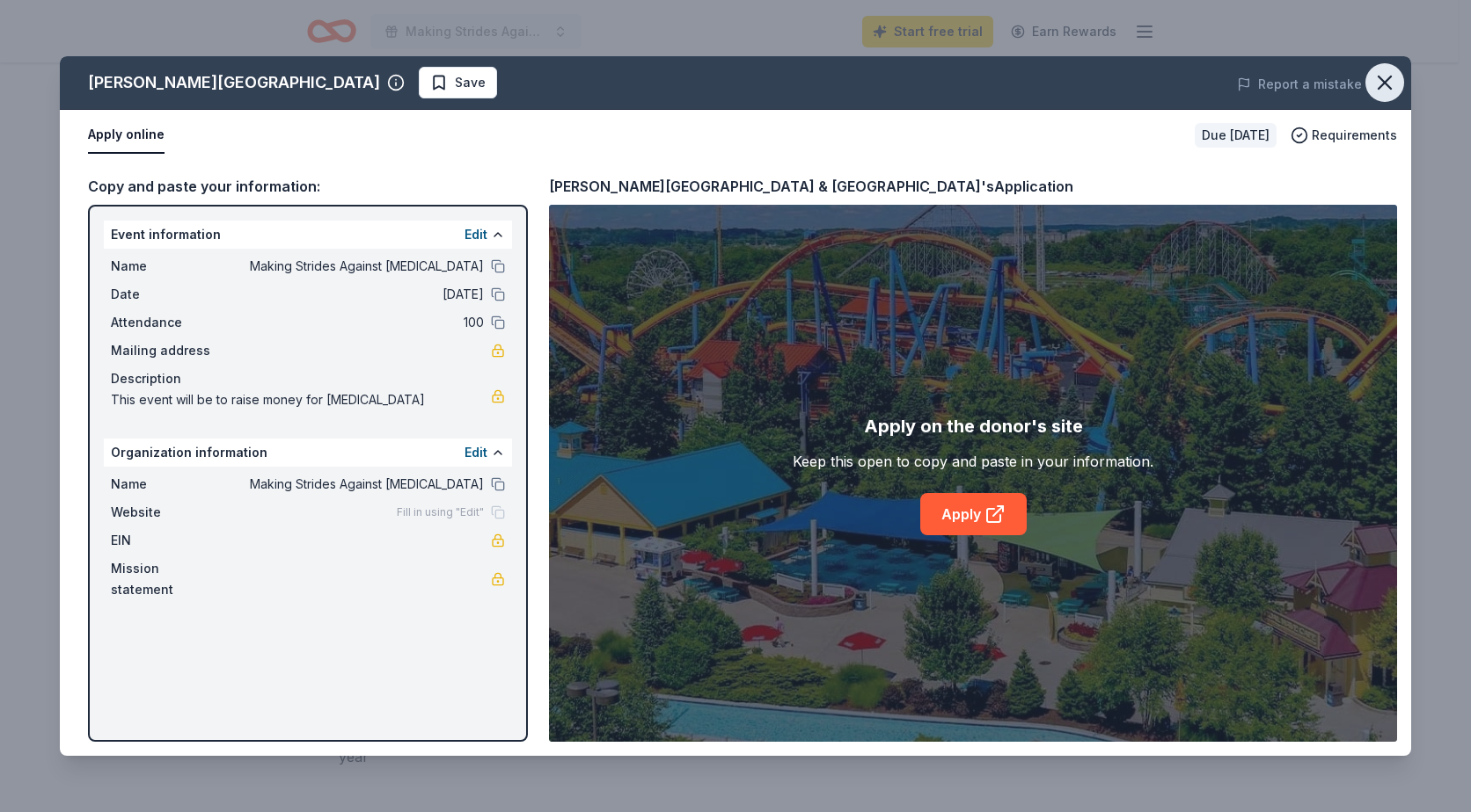
click at [1395, 74] on icon "button" at bounding box center [1385, 83] width 25 height 25
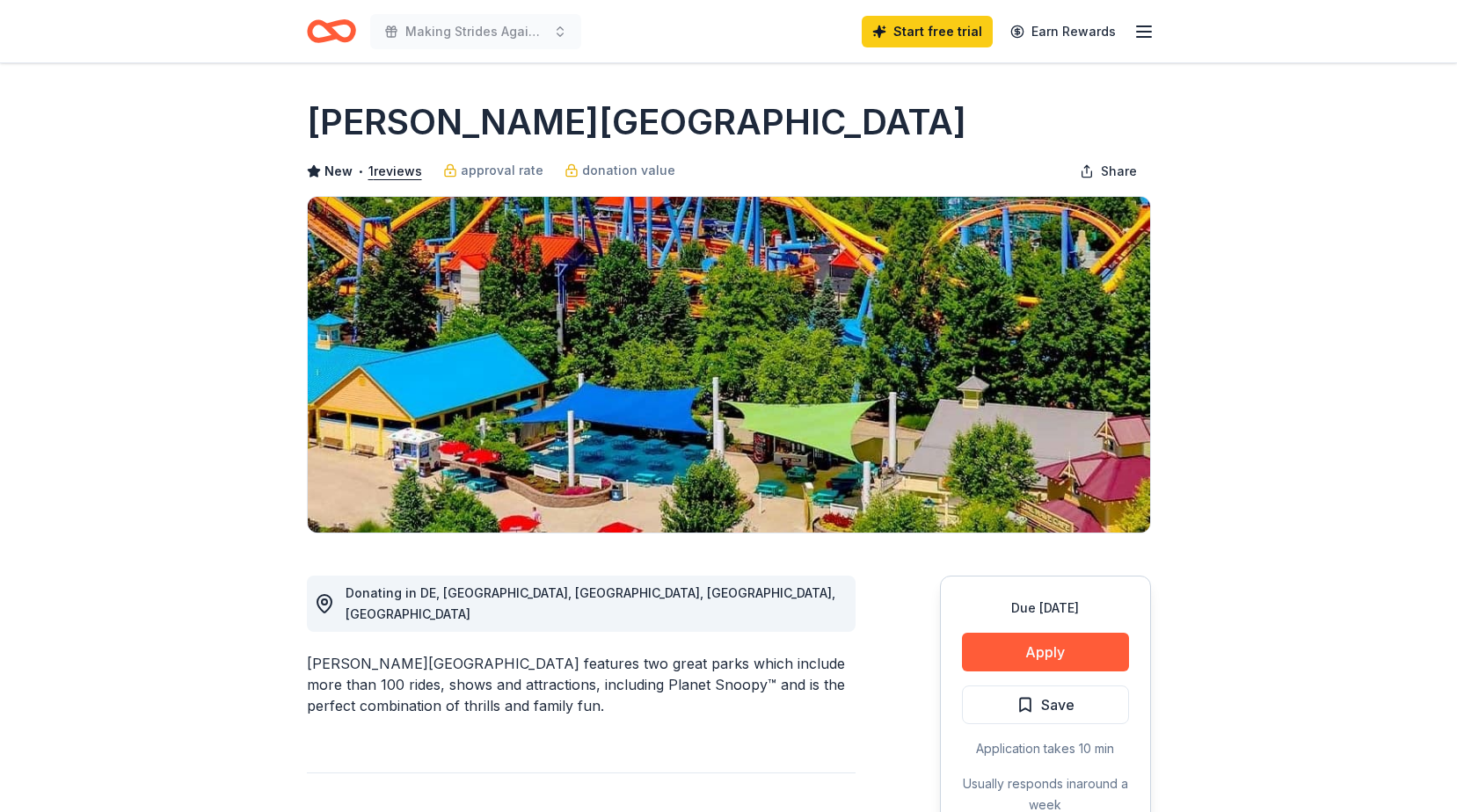
scroll to position [0, 0]
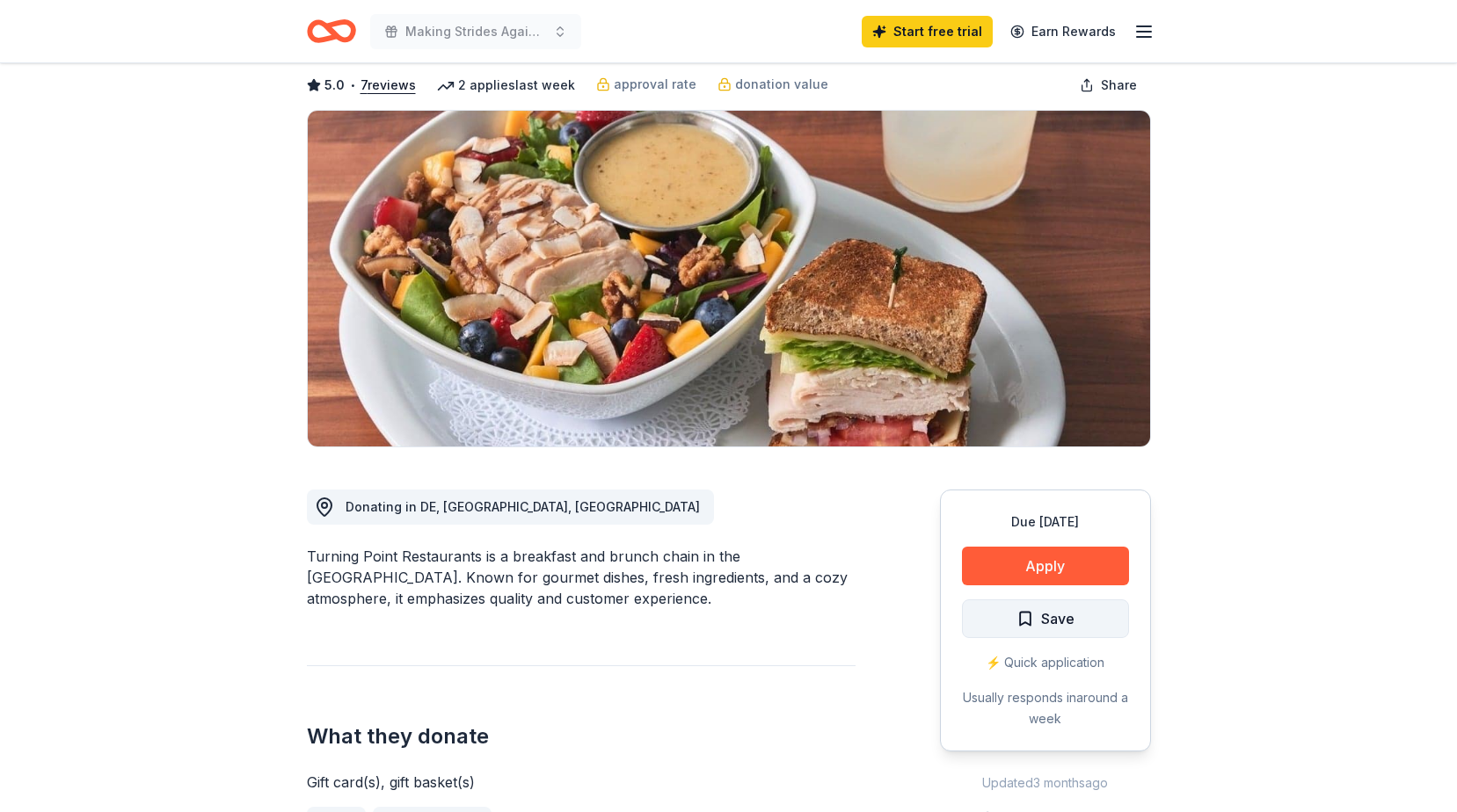
scroll to position [88, 0]
click at [1066, 614] on span "Save" at bounding box center [1057, 618] width 33 height 23
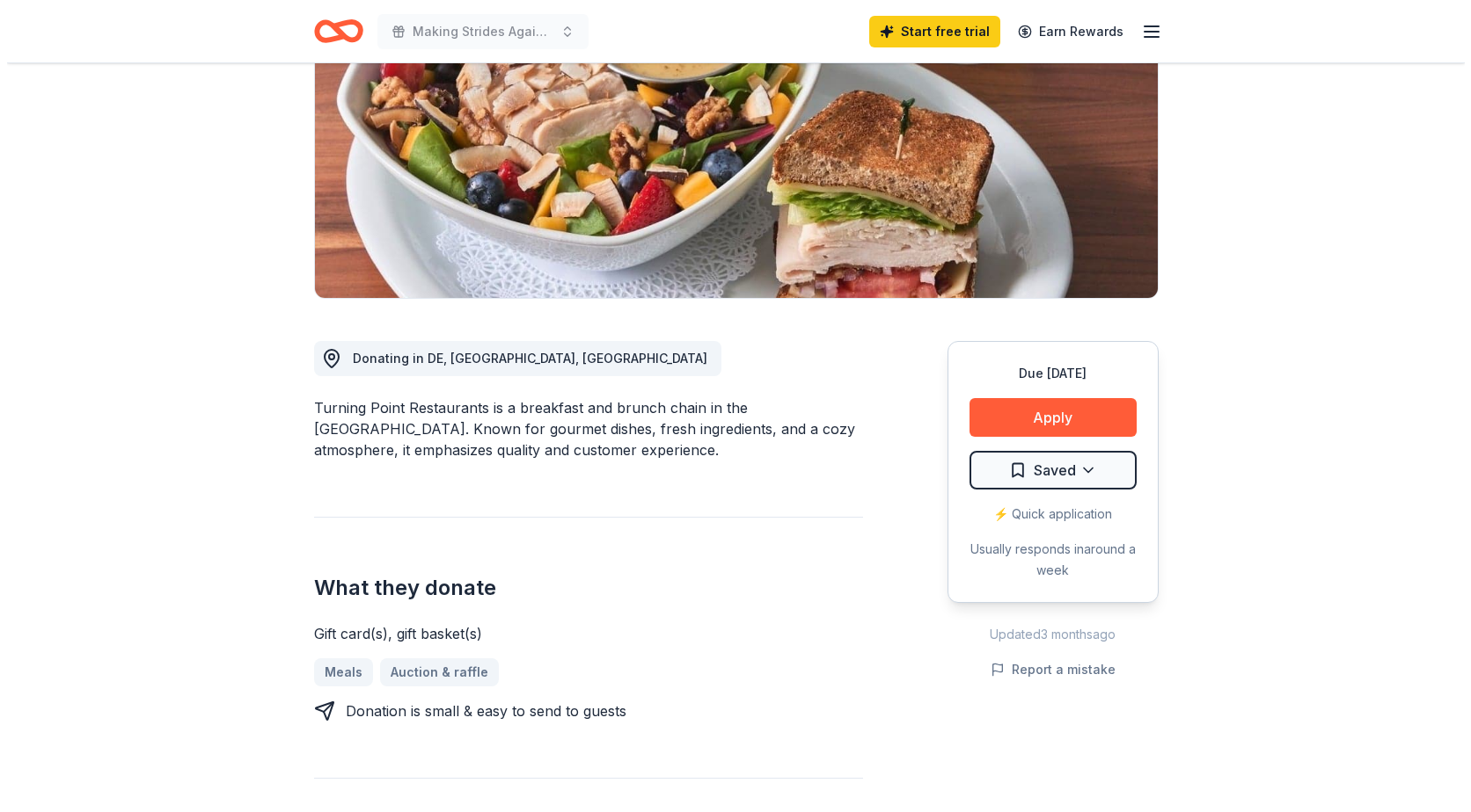
scroll to position [264, 0]
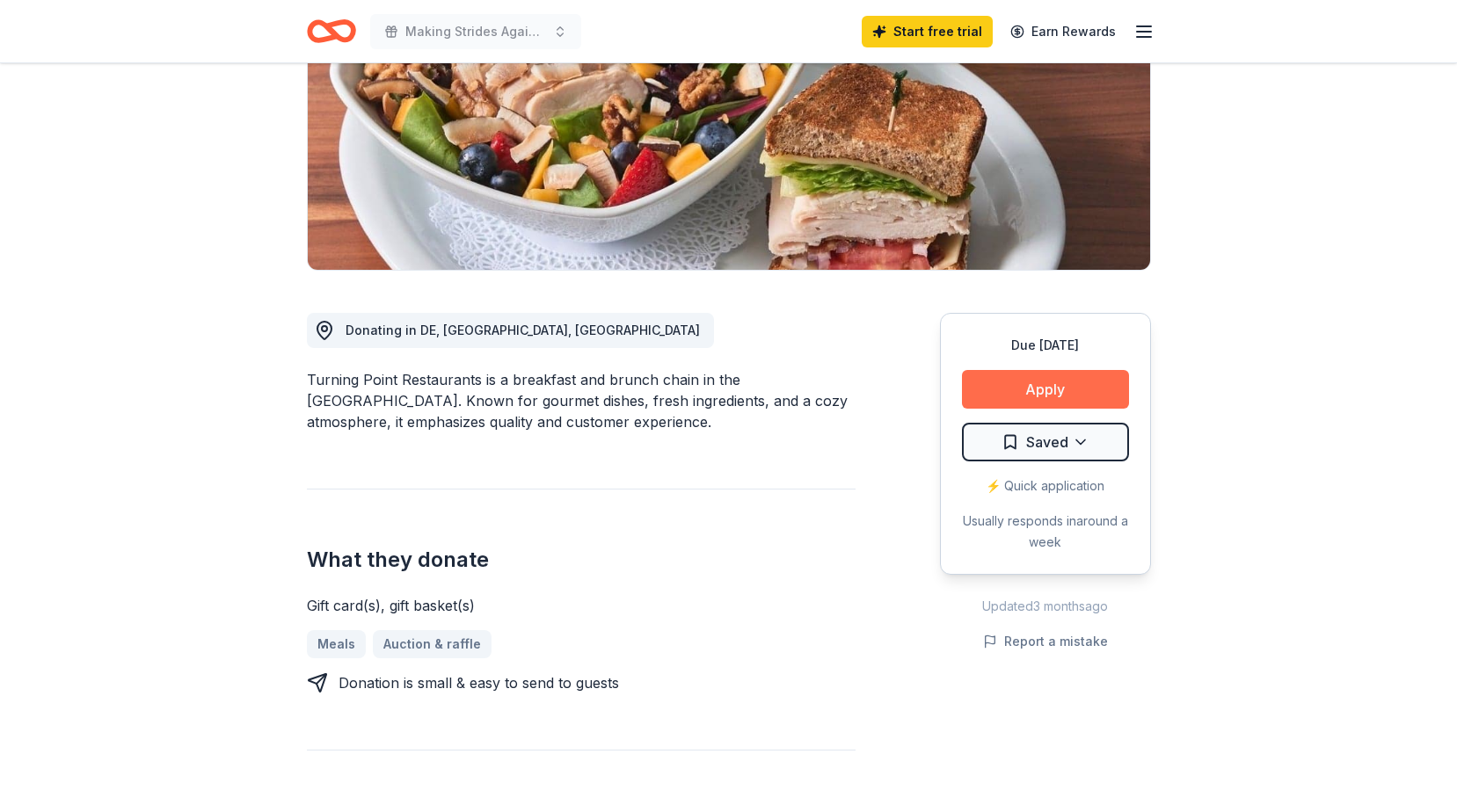
click at [1053, 385] on button "Apply" at bounding box center [1046, 389] width 167 height 39
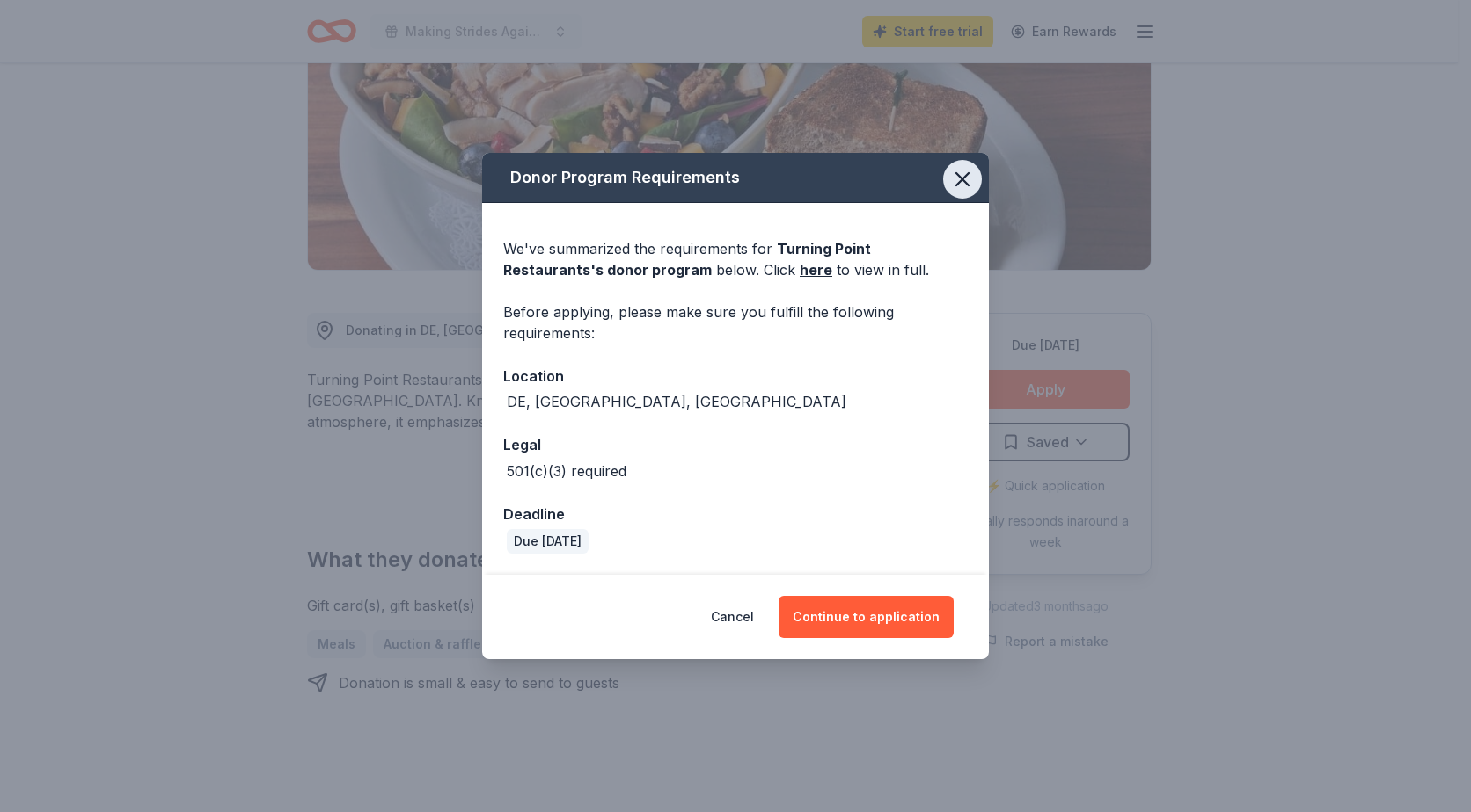
click at [960, 181] on icon "button" at bounding box center [962, 179] width 12 height 12
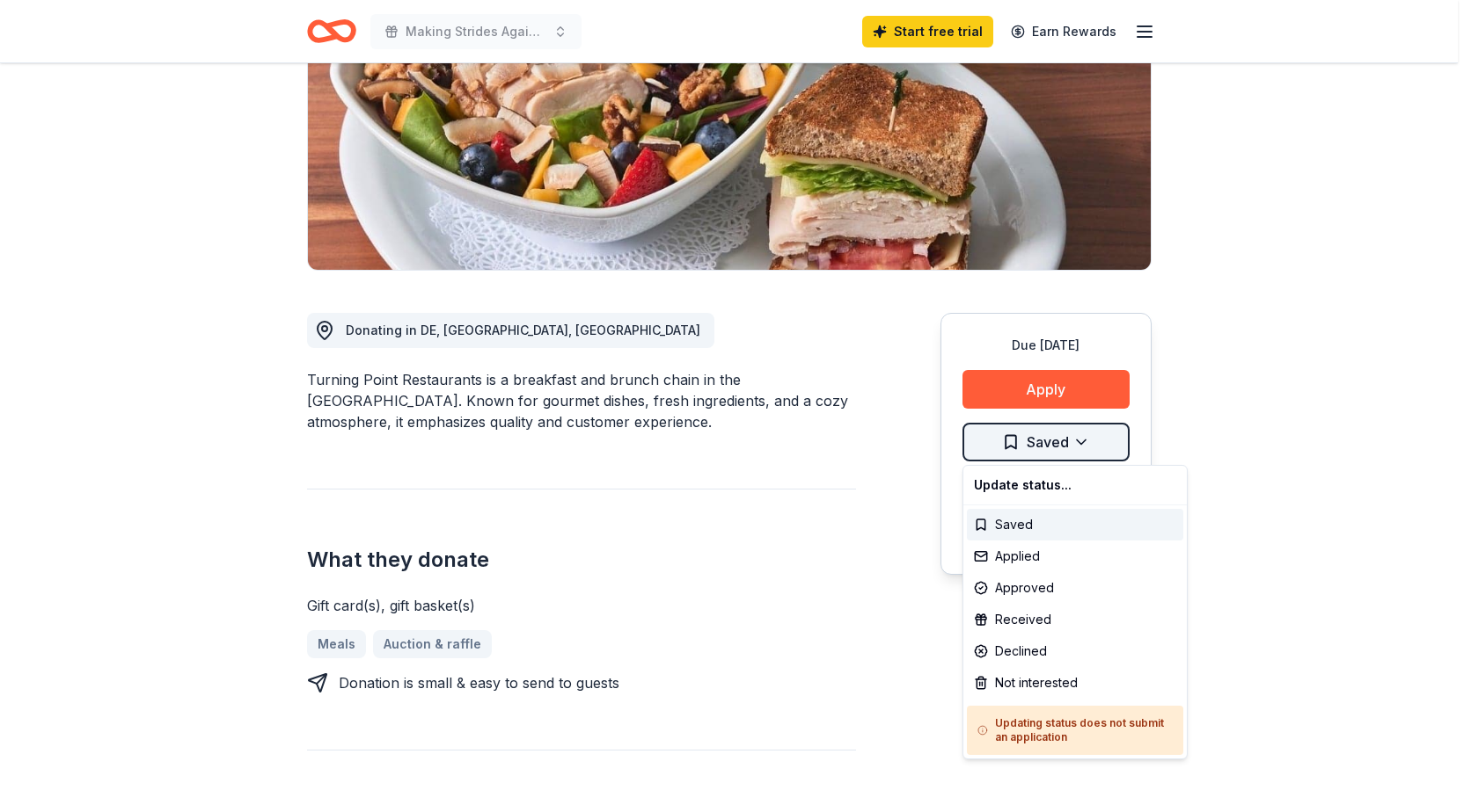
click at [1024, 440] on html "Making Strides Against Breast Cancer Start free trial Earn Rewards Due in 20 da…" at bounding box center [736, 142] width 1471 height 812
click at [1038, 589] on div "Approved" at bounding box center [1075, 588] width 217 height 31
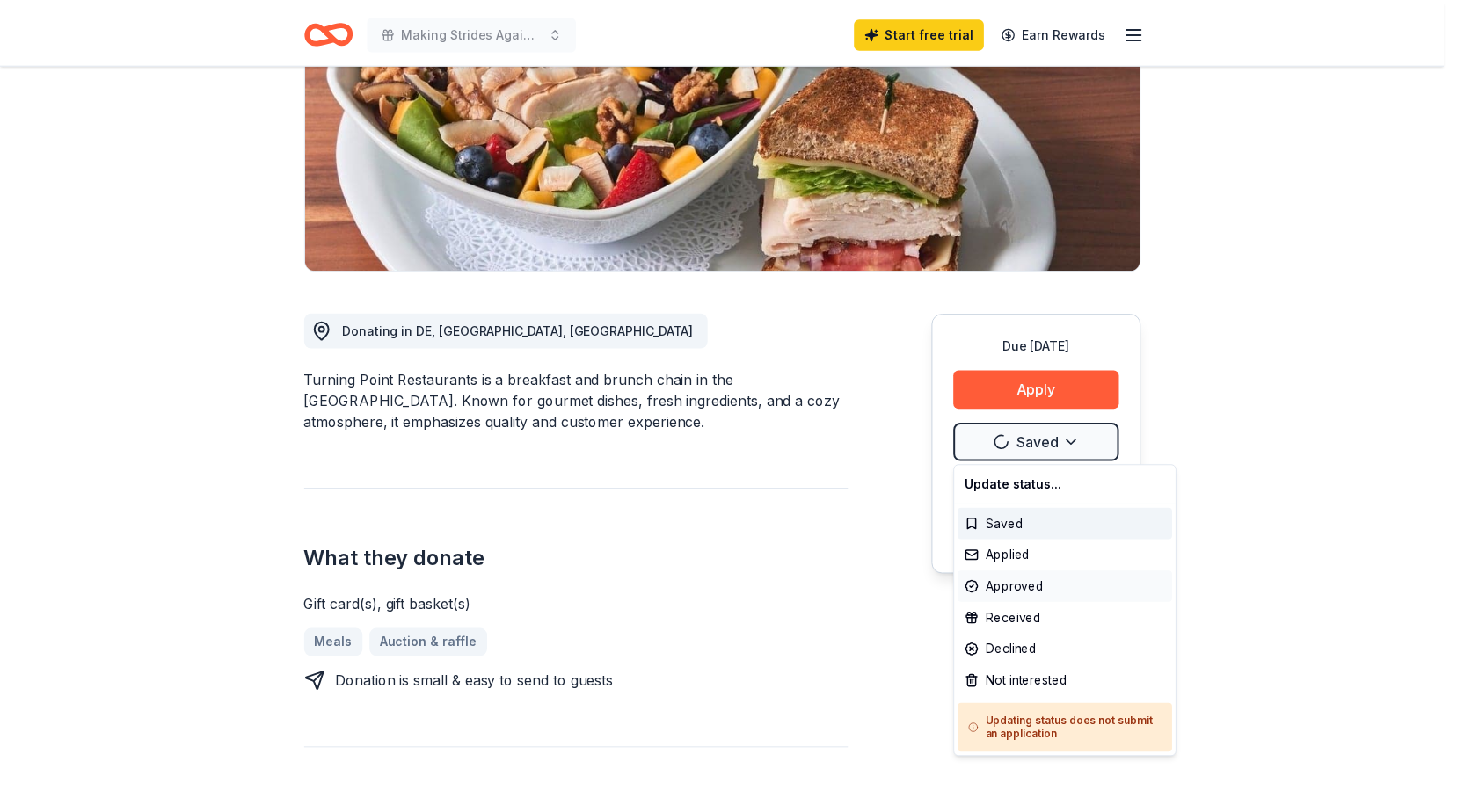
scroll to position [0, 0]
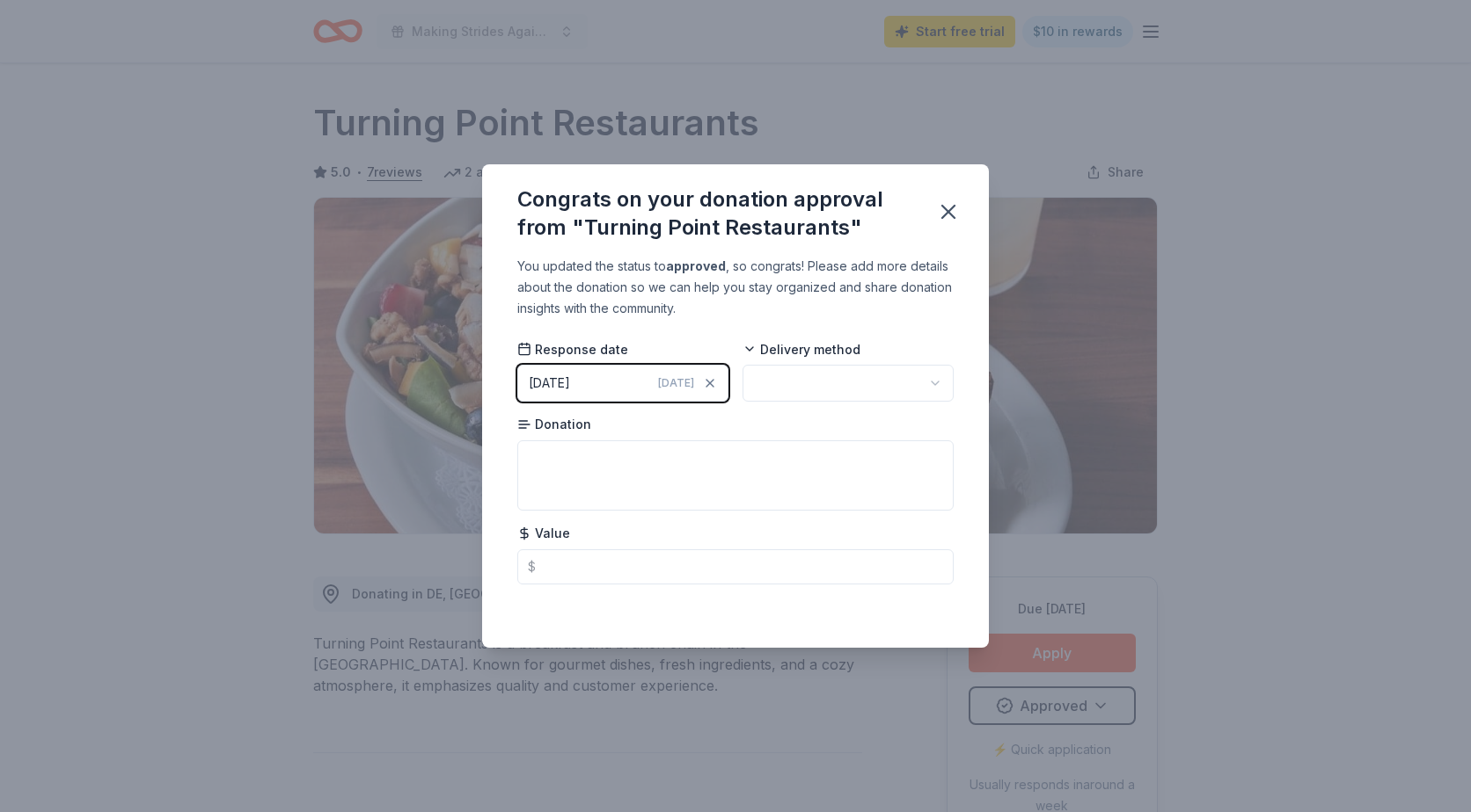
drag, startPoint x: 947, startPoint y: 216, endPoint x: 909, endPoint y: 477, distance: 263.8
click at [909, 477] on html "Making Strides Against Breast Cancer Start free trial $10 in rewards Due in 20 …" at bounding box center [736, 406] width 1471 height 812
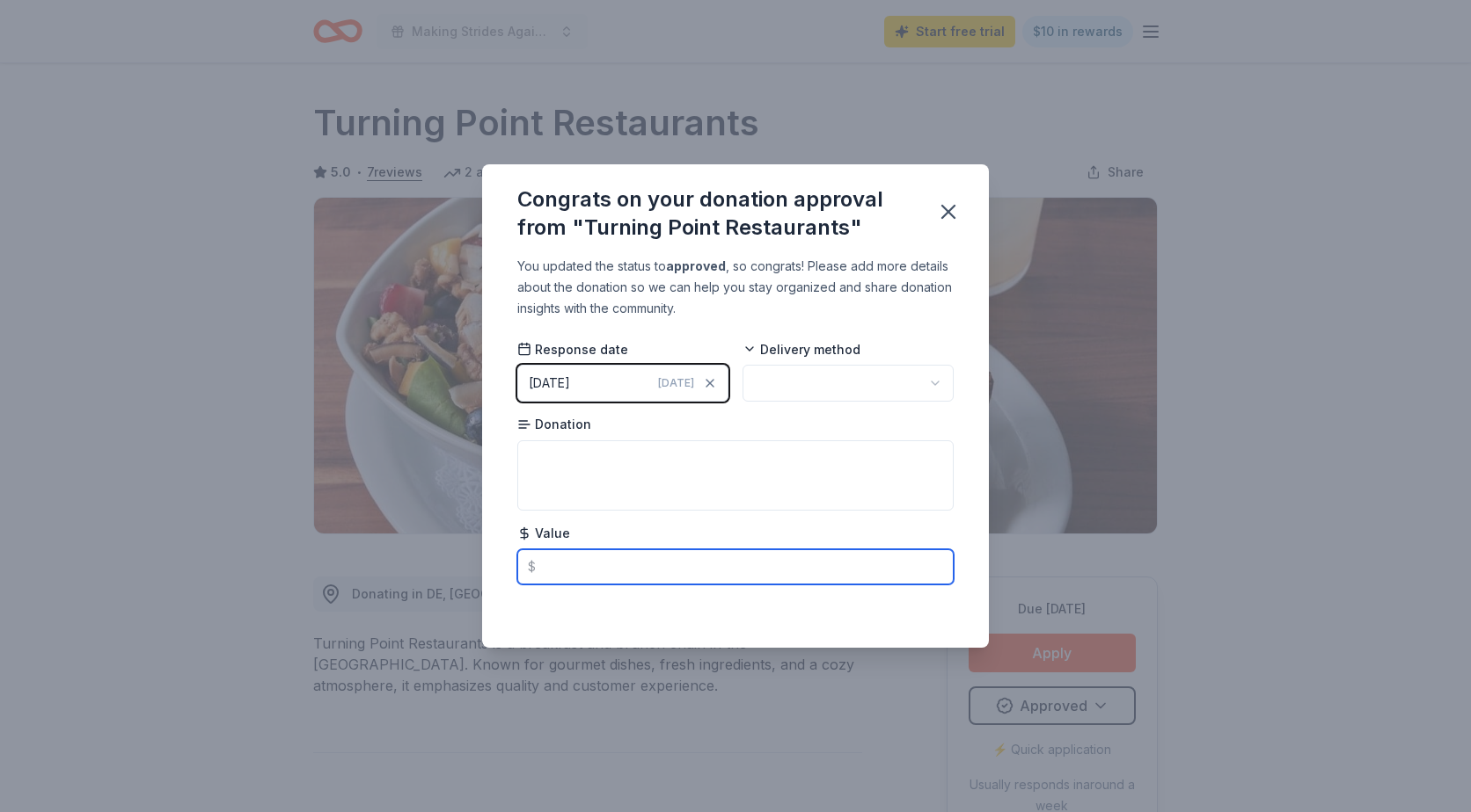
click at [837, 560] on input "text" at bounding box center [735, 567] width 436 height 35
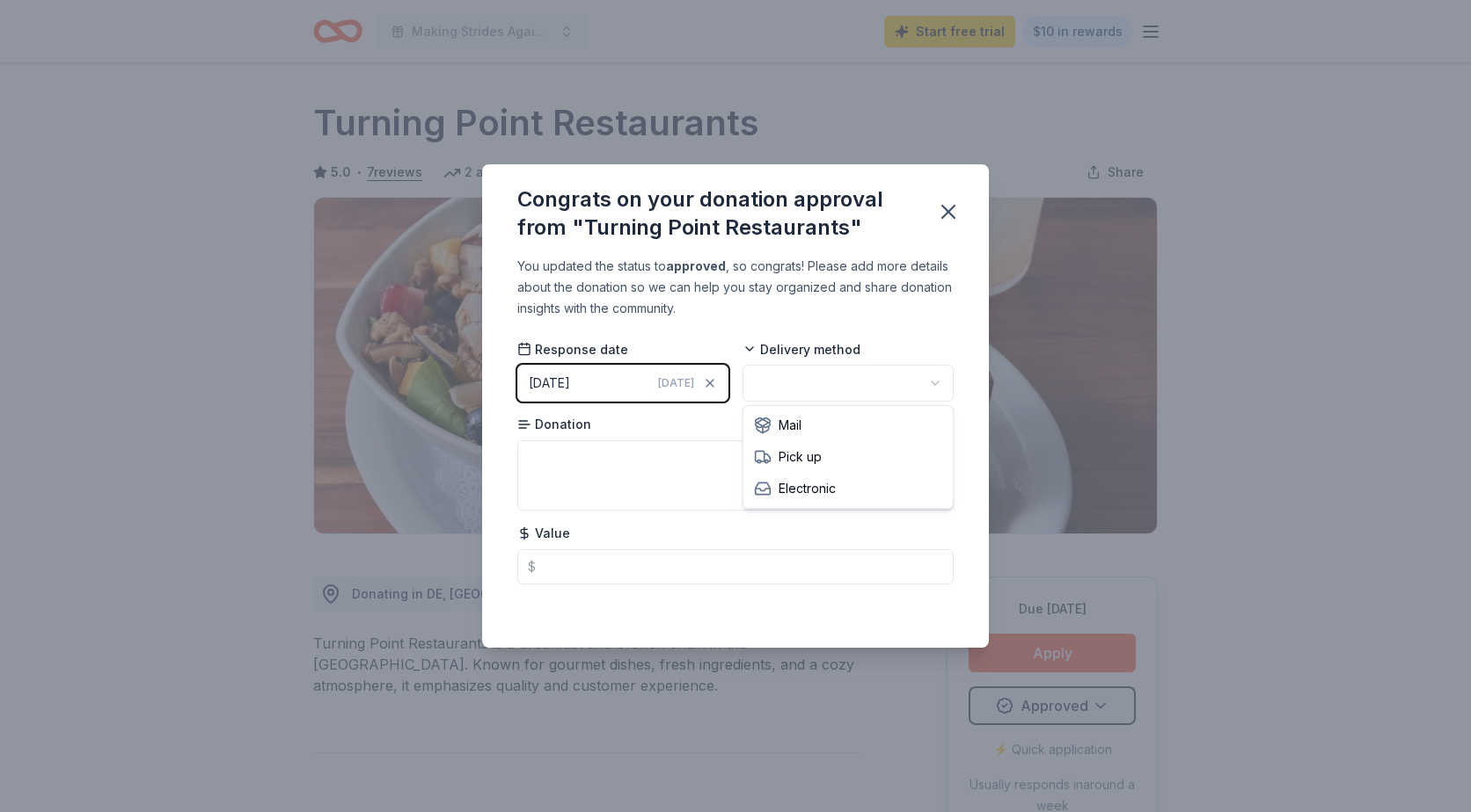
click at [937, 386] on html "Making Strides Against Breast Cancer Start free trial $10 in rewards Due in 20 …" at bounding box center [736, 406] width 1471 height 812
click at [950, 210] on icon "button" at bounding box center [948, 212] width 12 height 12
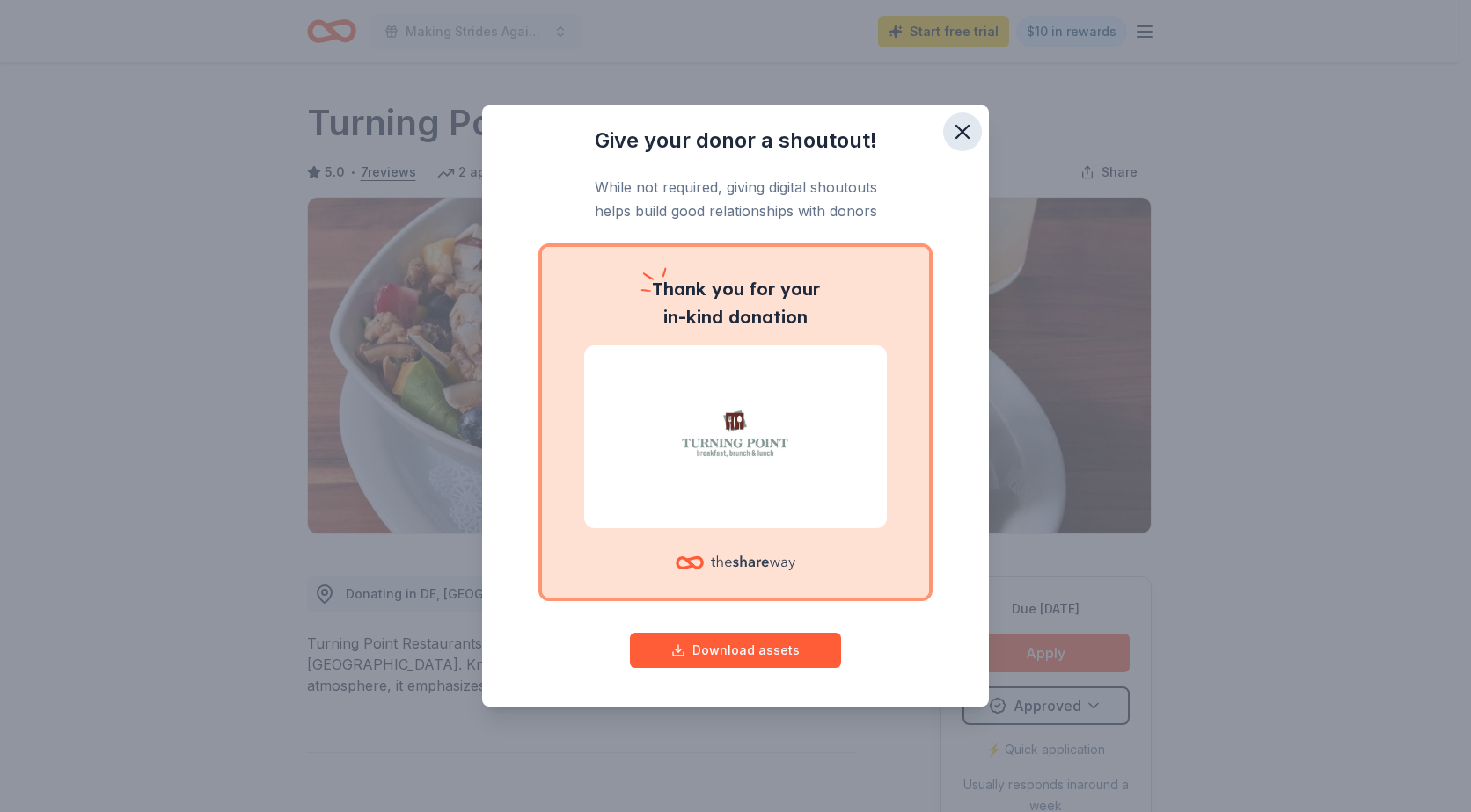
click at [966, 133] on icon "button" at bounding box center [963, 132] width 25 height 25
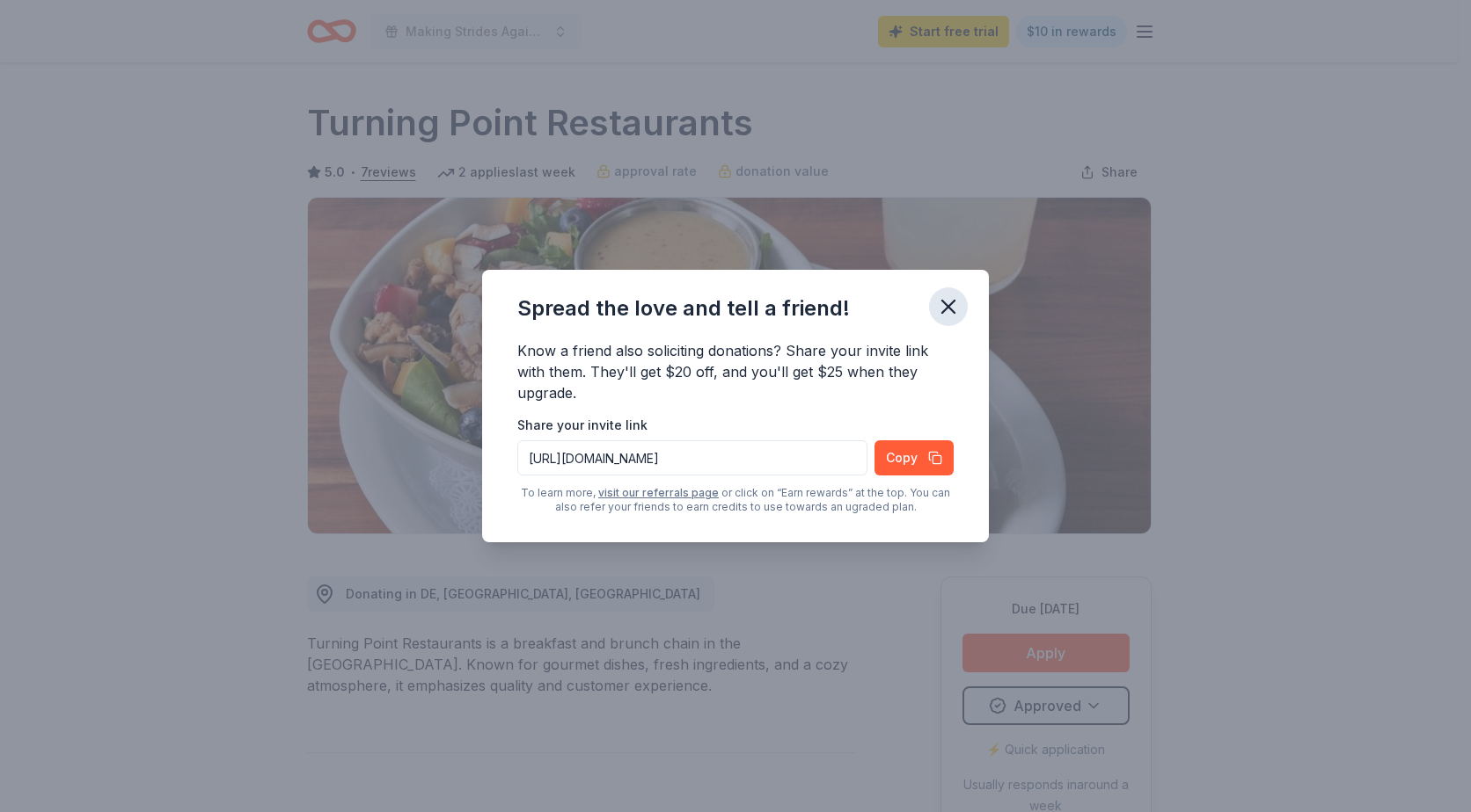
click at [949, 312] on icon "button" at bounding box center [948, 307] width 25 height 25
